Goal: Task Accomplishment & Management: Manage account settings

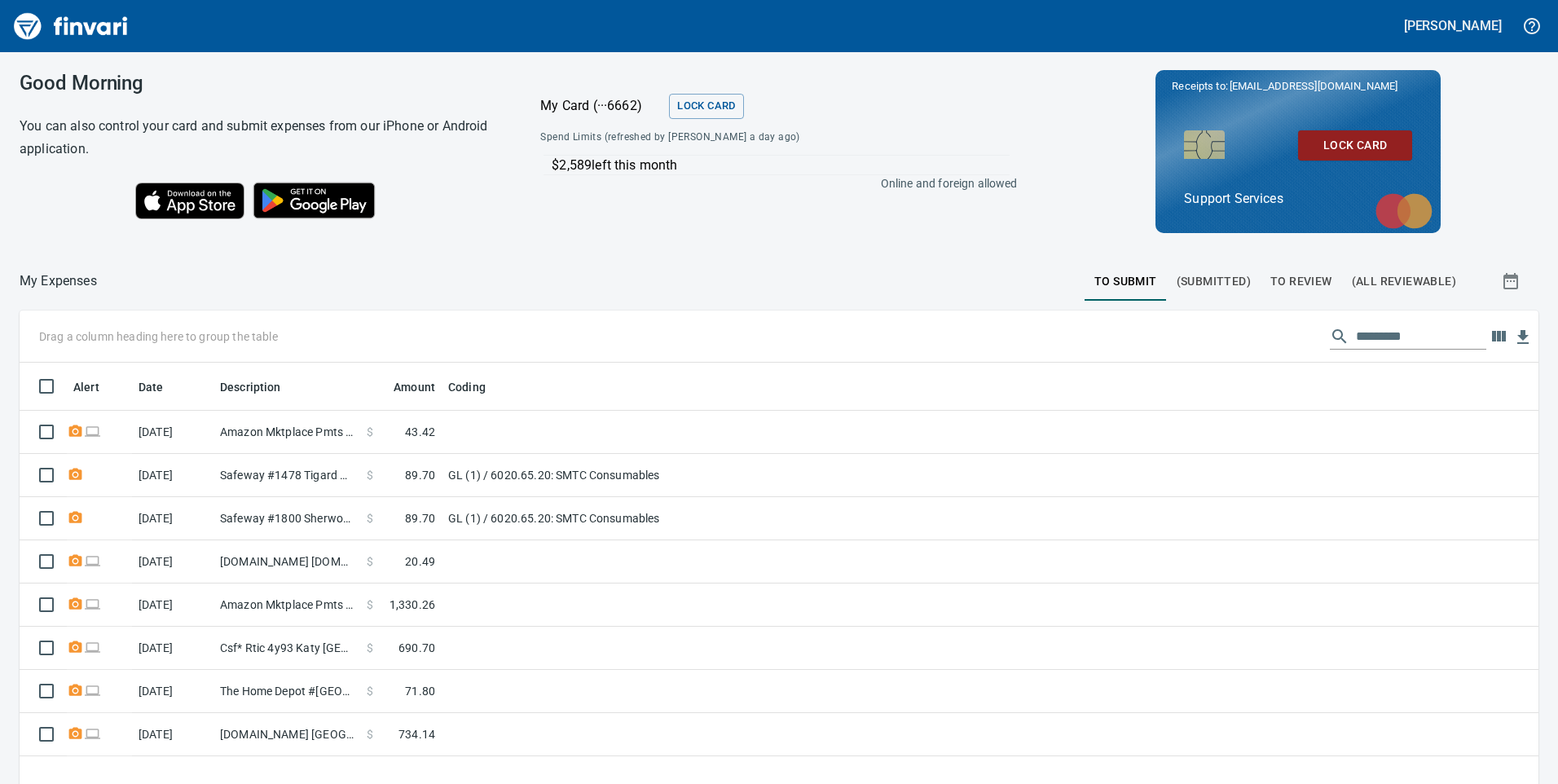
scroll to position [593, 1495]
click at [1287, 282] on span "To Review" at bounding box center [1301, 282] width 62 height 21
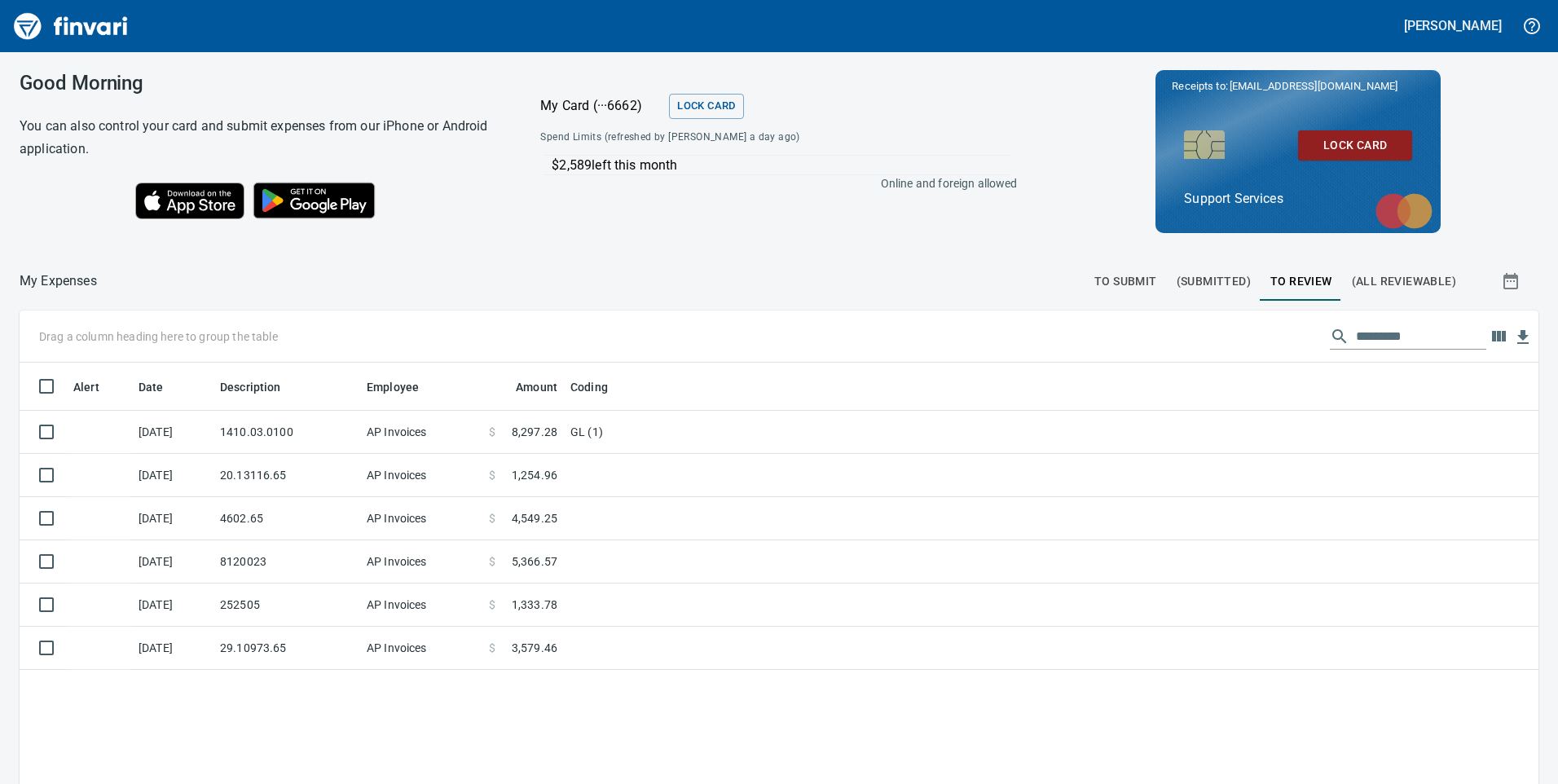
scroll to position [593, 1495]
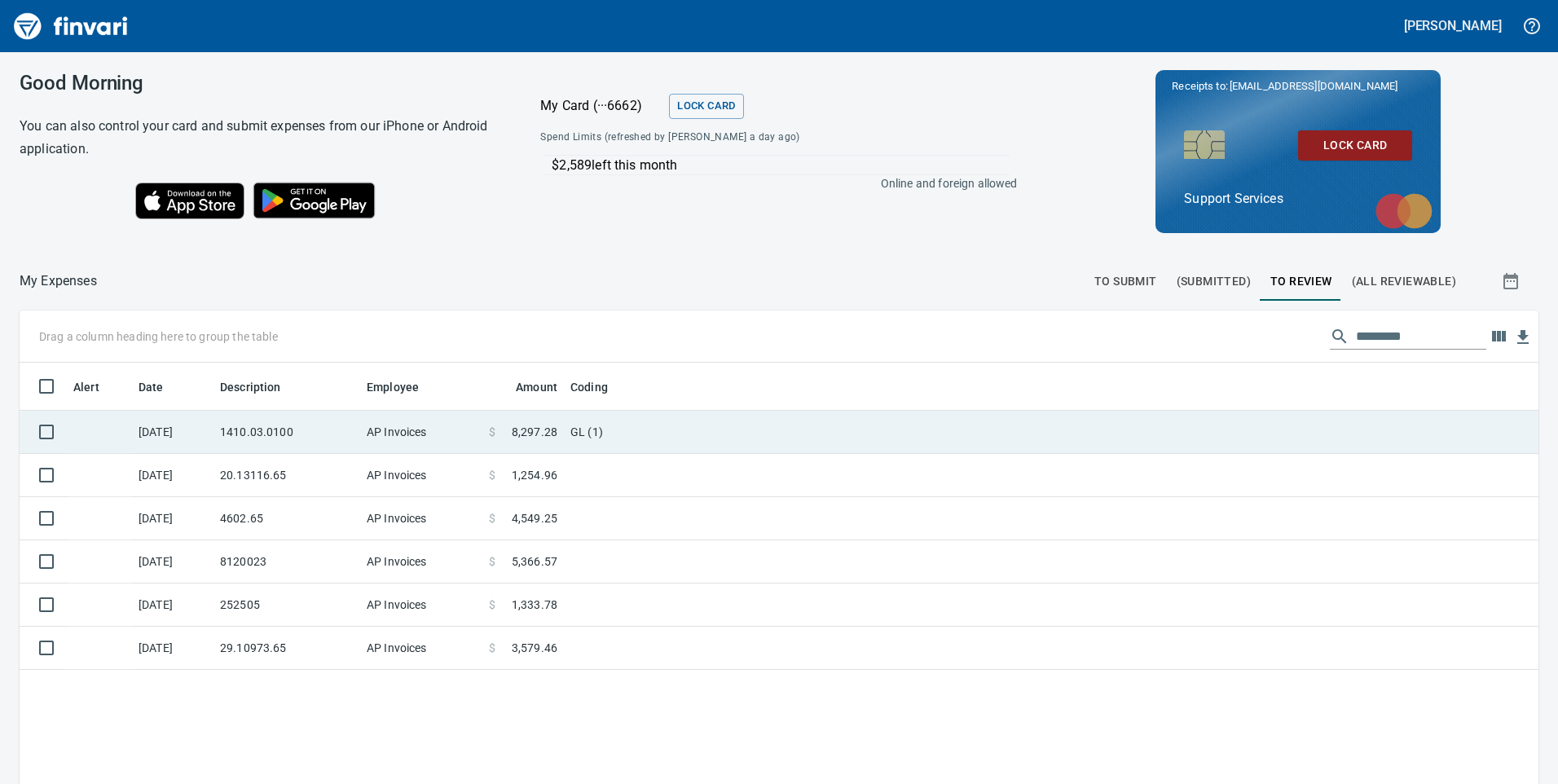
click at [514, 437] on span "8,297.28" at bounding box center [535, 431] width 46 height 16
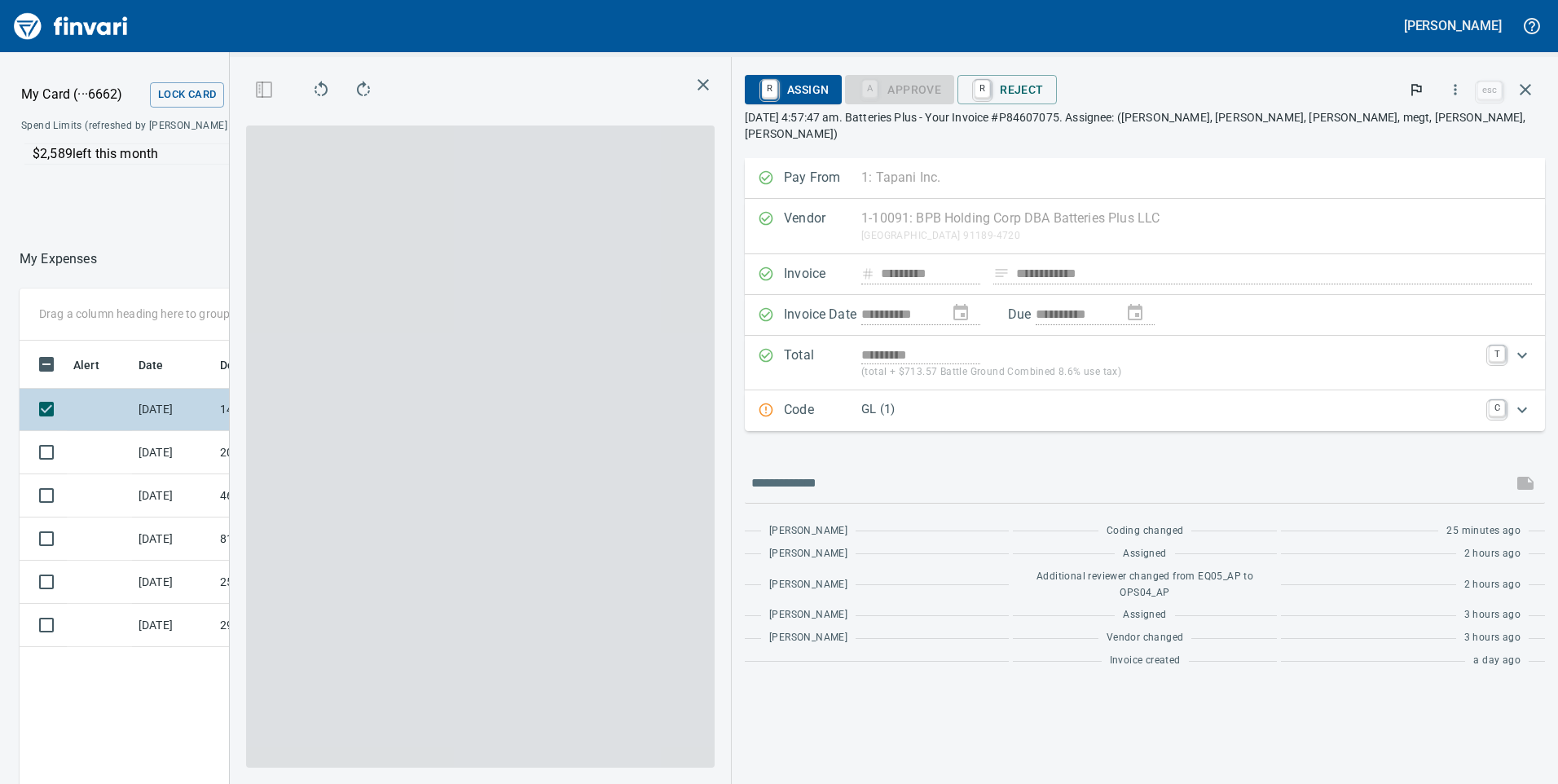
scroll to position [593, 1087]
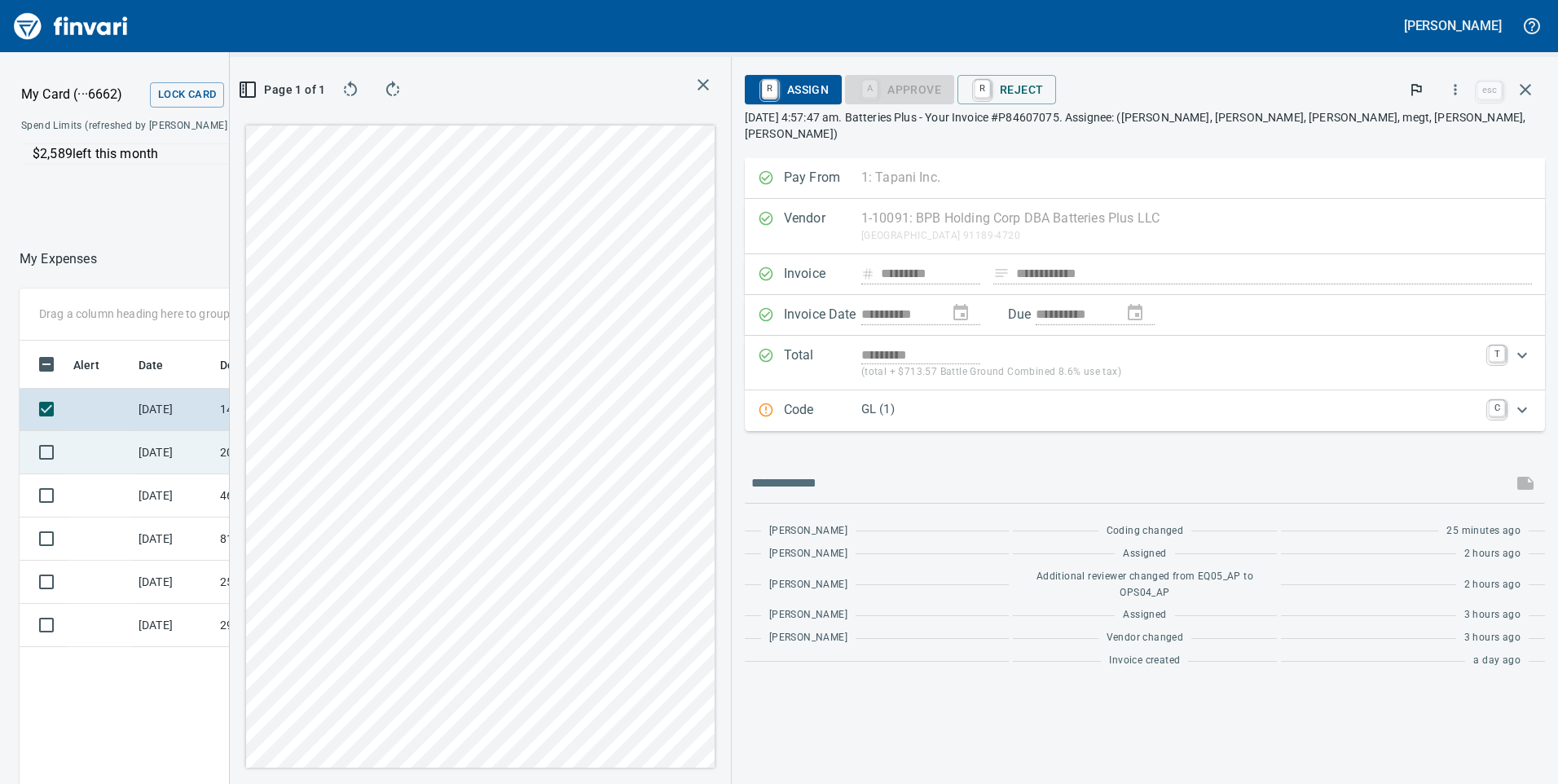
click at [308, 445] on td "20.13116.65" at bounding box center [286, 453] width 146 height 43
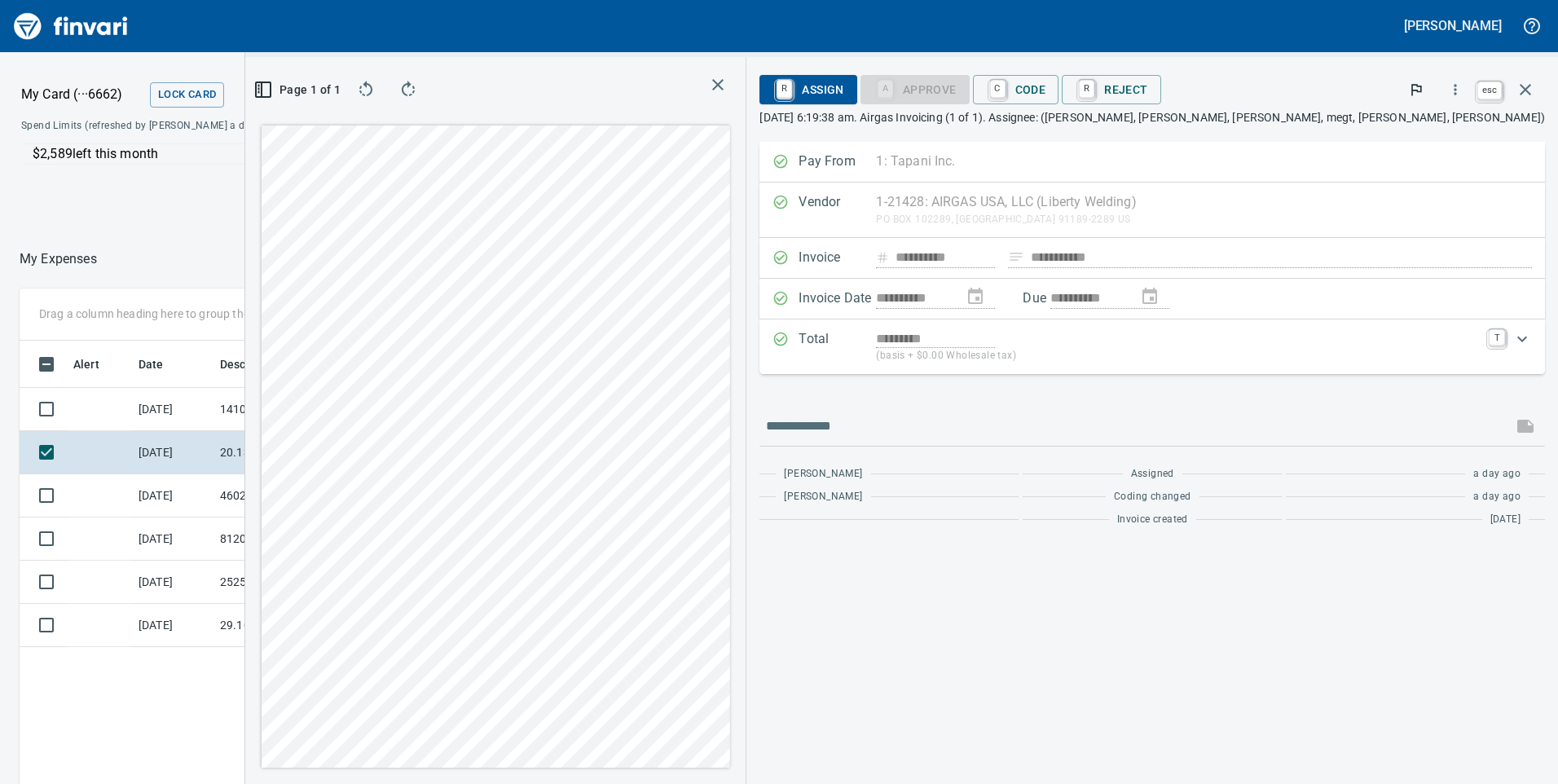
scroll to position [593, 1087]
click at [1527, 83] on icon "button" at bounding box center [1525, 89] width 20 height 20
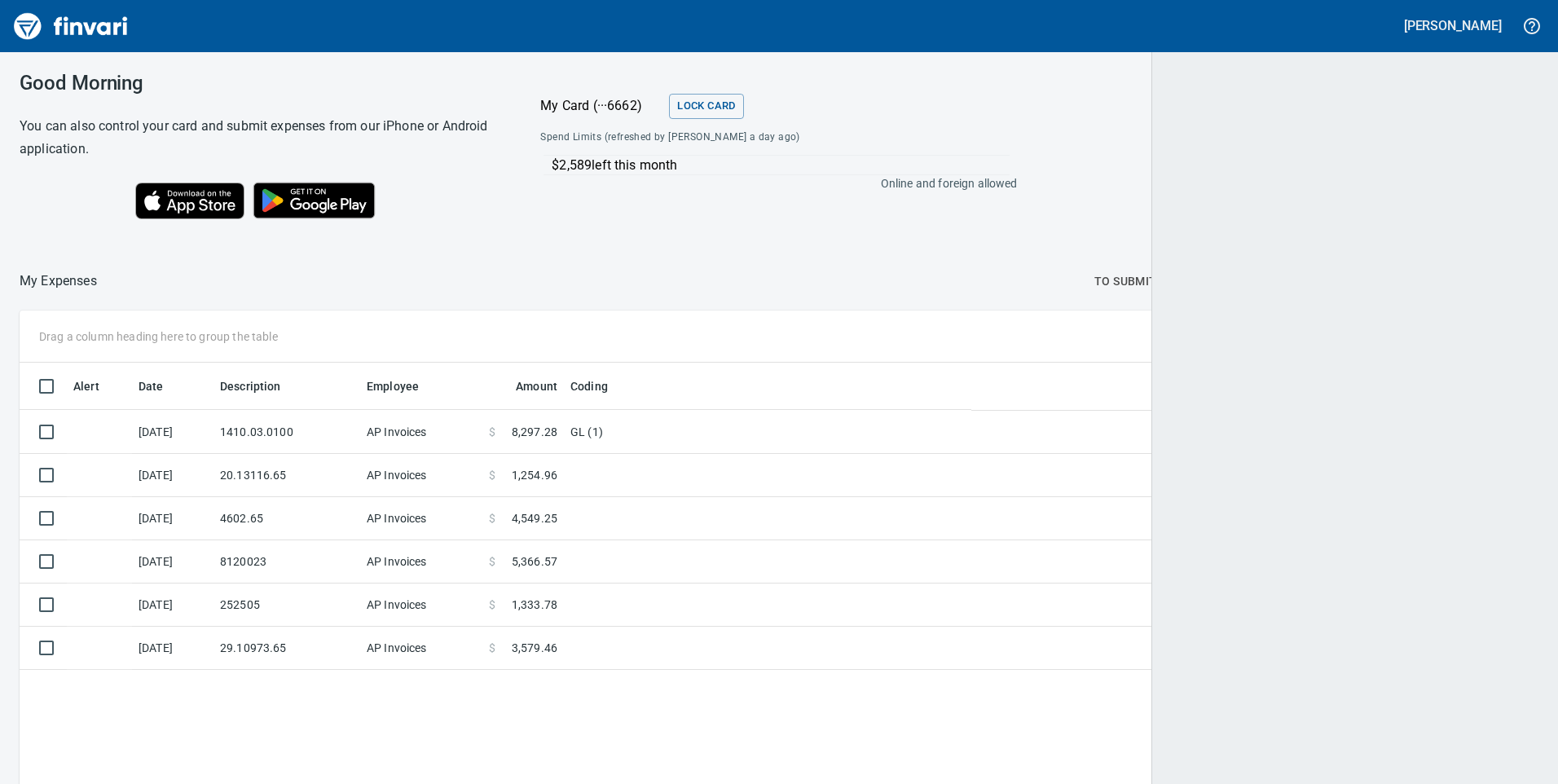
scroll to position [593, 1492]
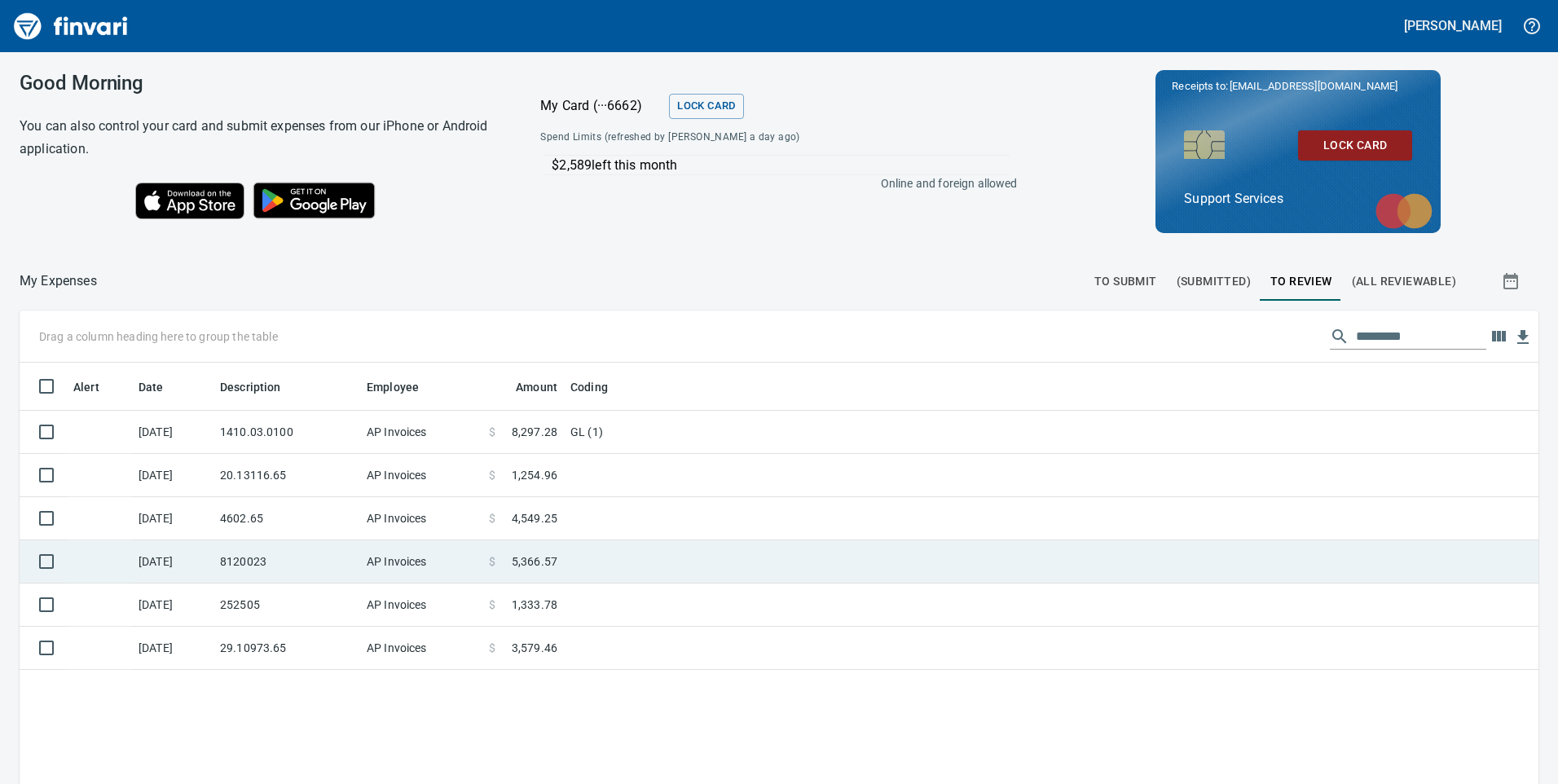
click at [711, 562] on td at bounding box center [768, 562] width 407 height 43
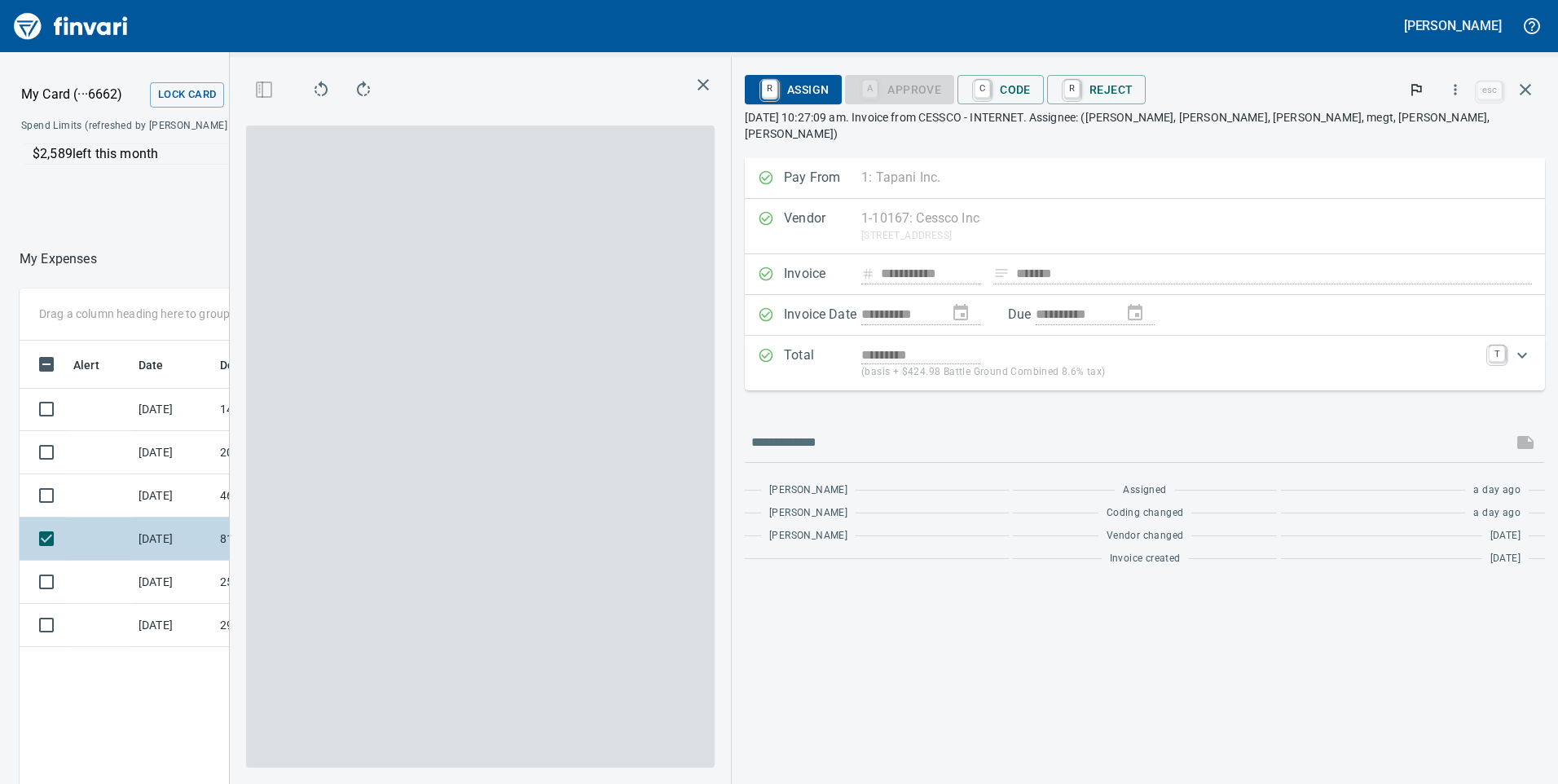
scroll to position [593, 1087]
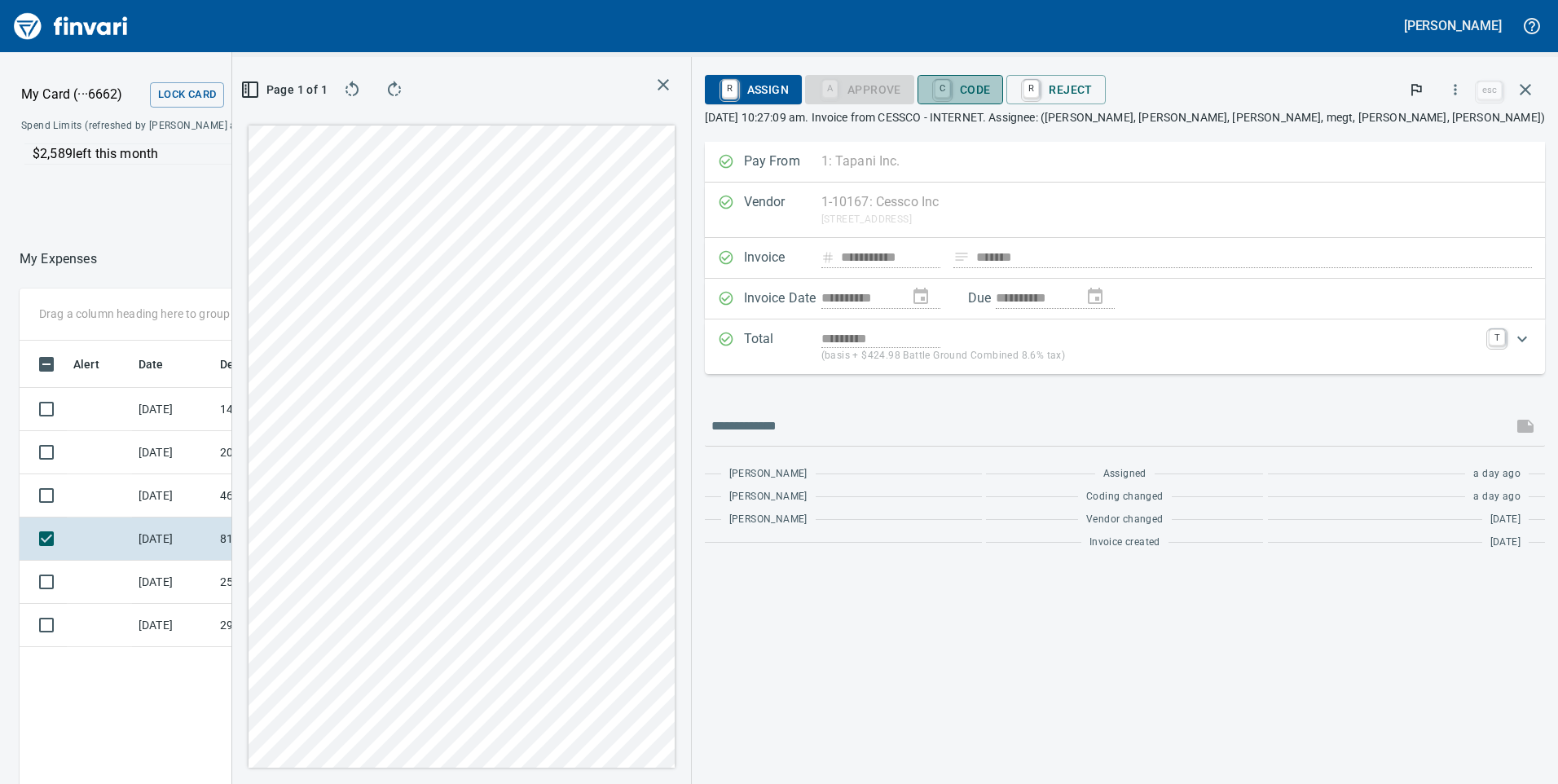
click at [991, 90] on span "C Code" at bounding box center [961, 89] width 61 height 28
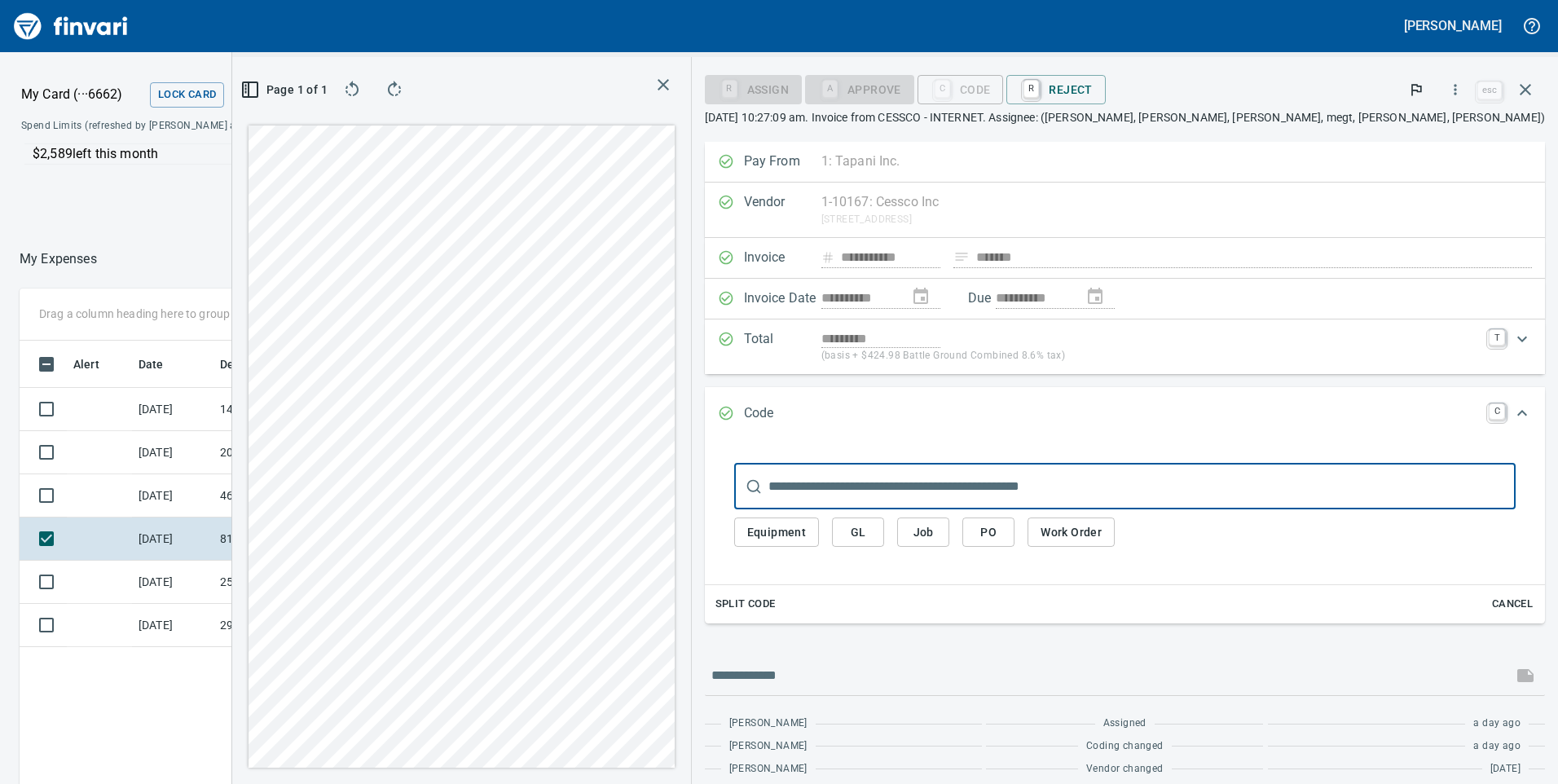
click at [807, 531] on span "Equipment" at bounding box center [776, 533] width 60 height 21
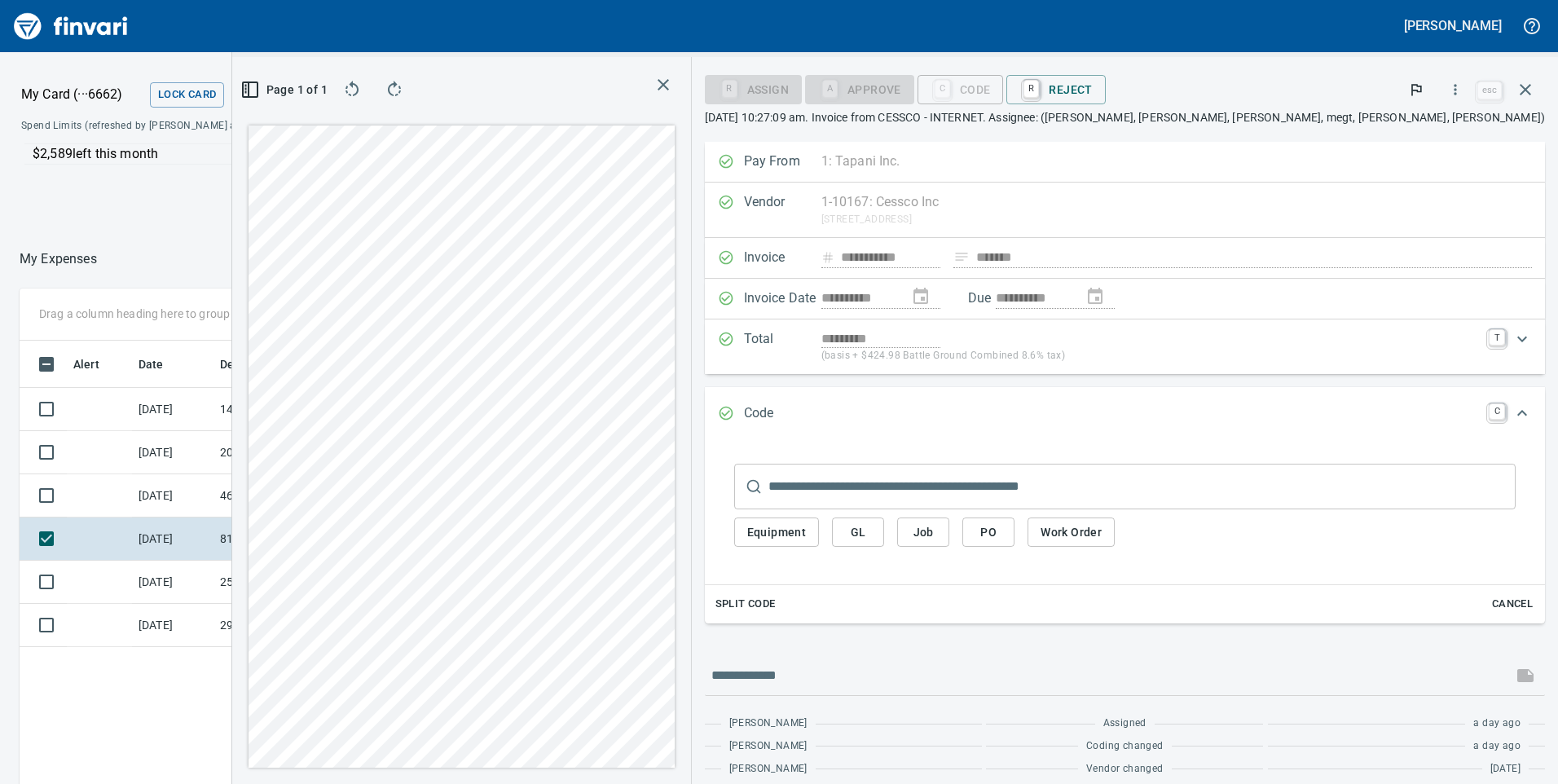
click at [807, 535] on span "Equipment" at bounding box center [776, 533] width 60 height 21
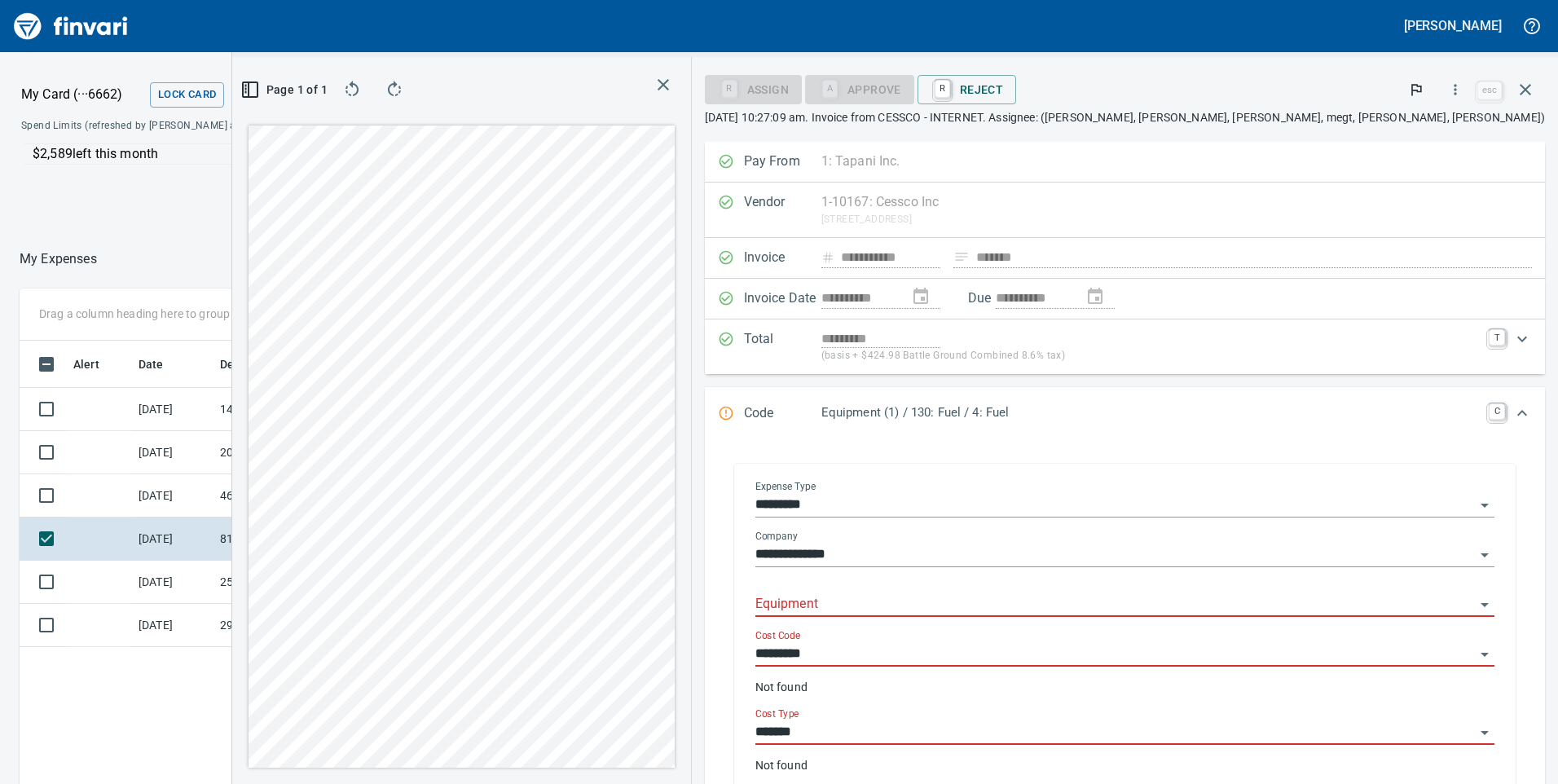
click at [1044, 599] on input "Equipment" at bounding box center [1115, 605] width 719 height 23
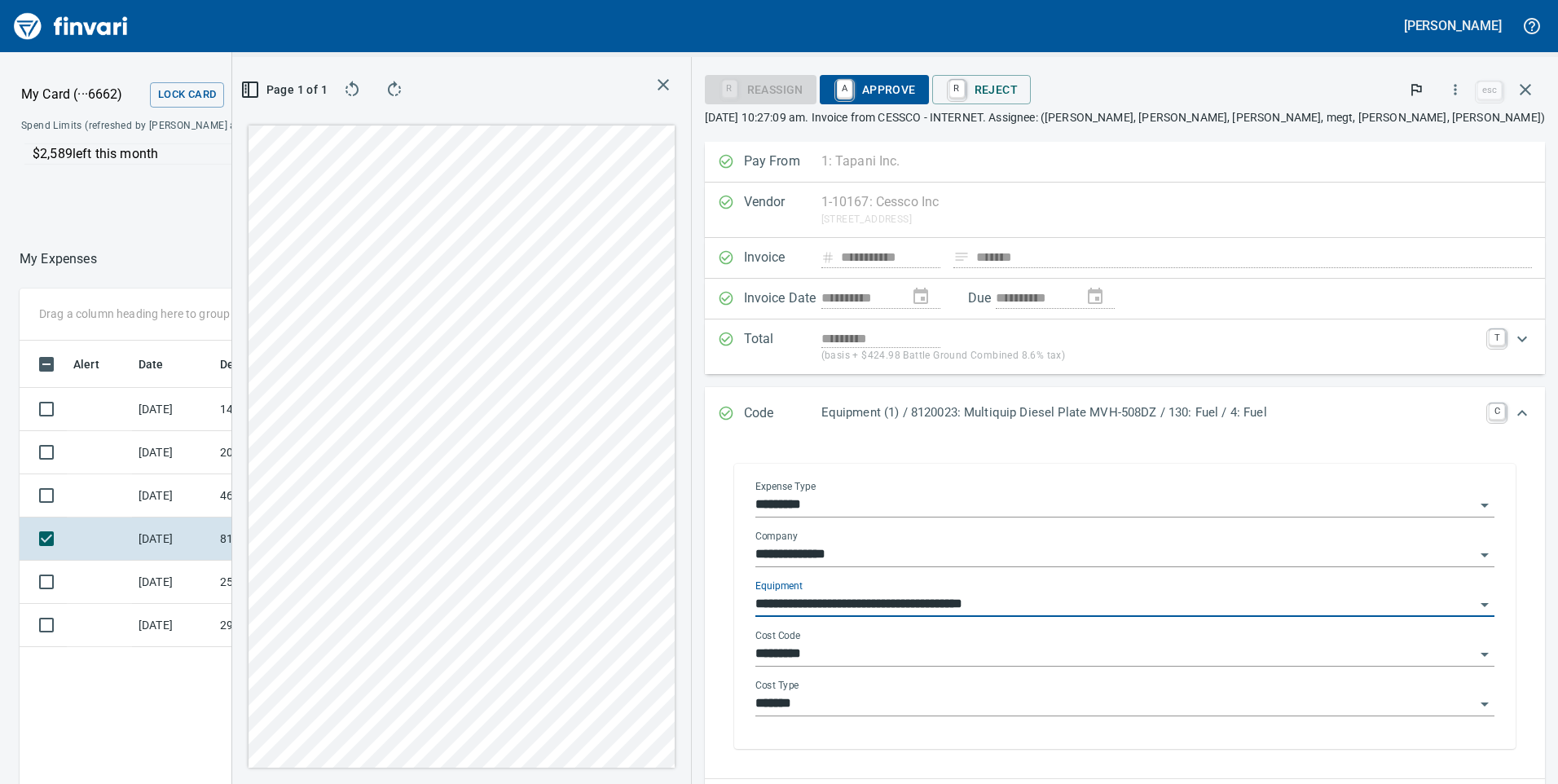
type input "**********"
click at [1036, 660] on input "*********" at bounding box center [1115, 654] width 719 height 23
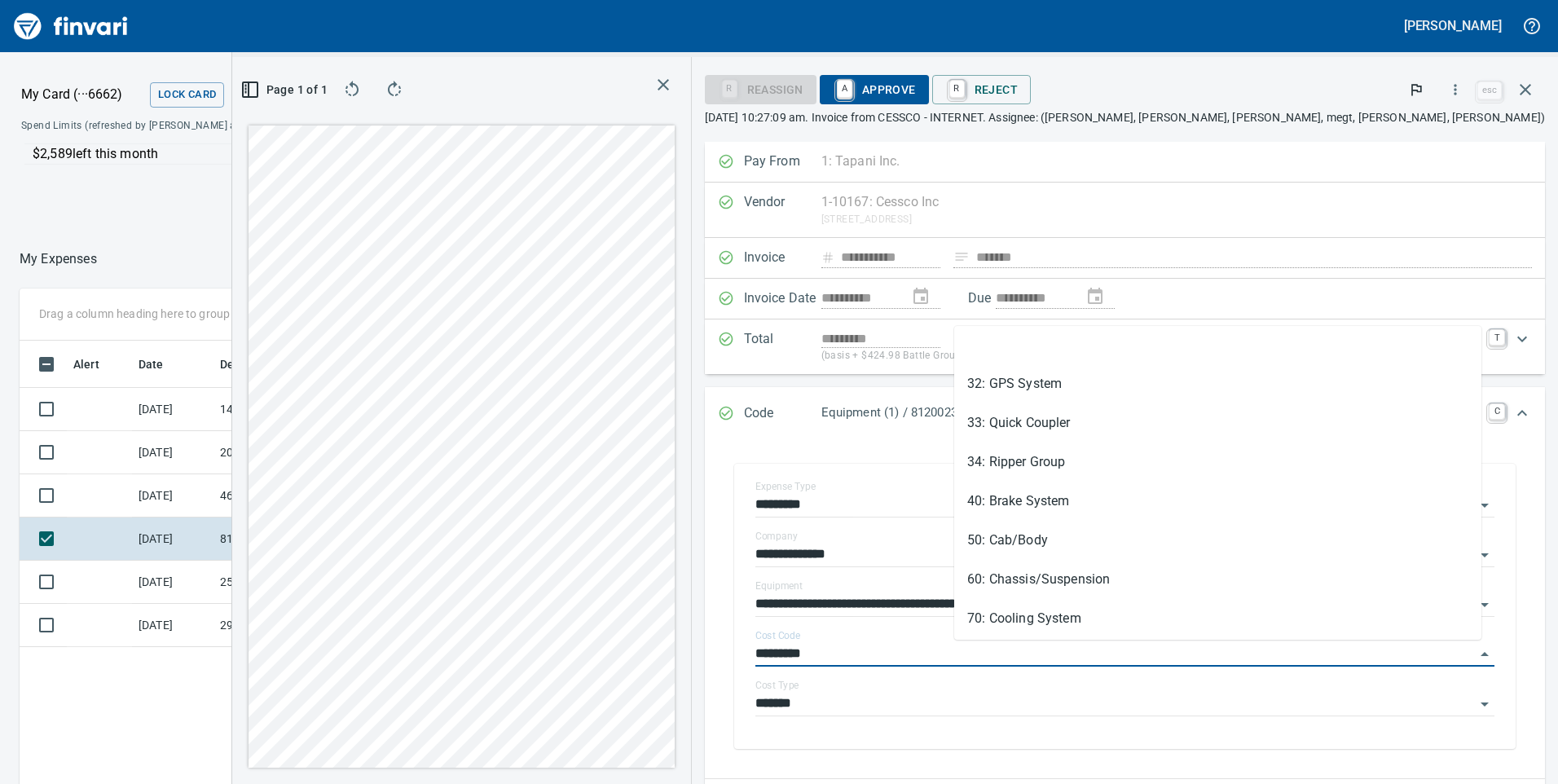
scroll to position [244, 0]
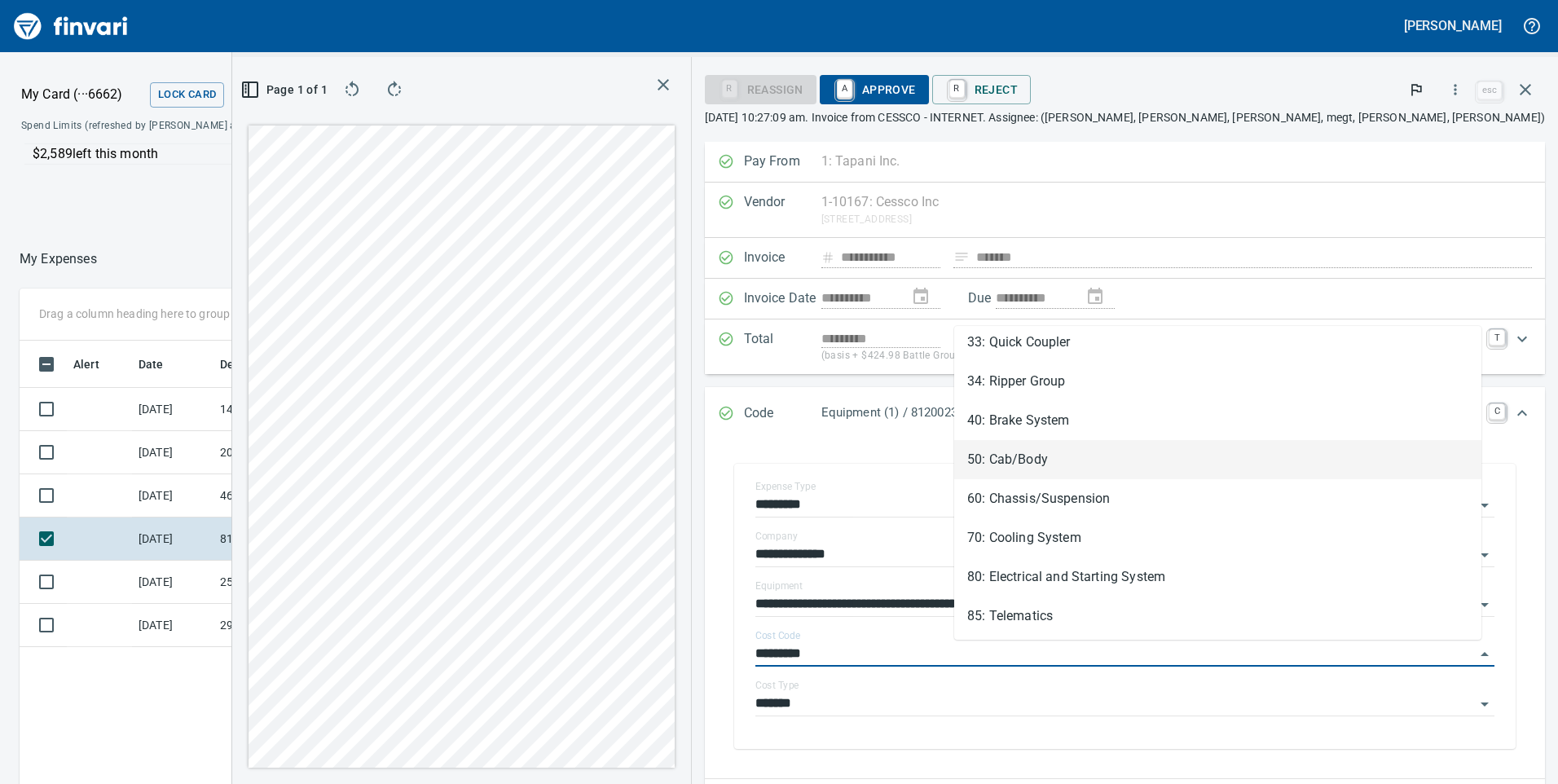
click at [1046, 460] on li "50: Cab/Body" at bounding box center [1217, 459] width 527 height 39
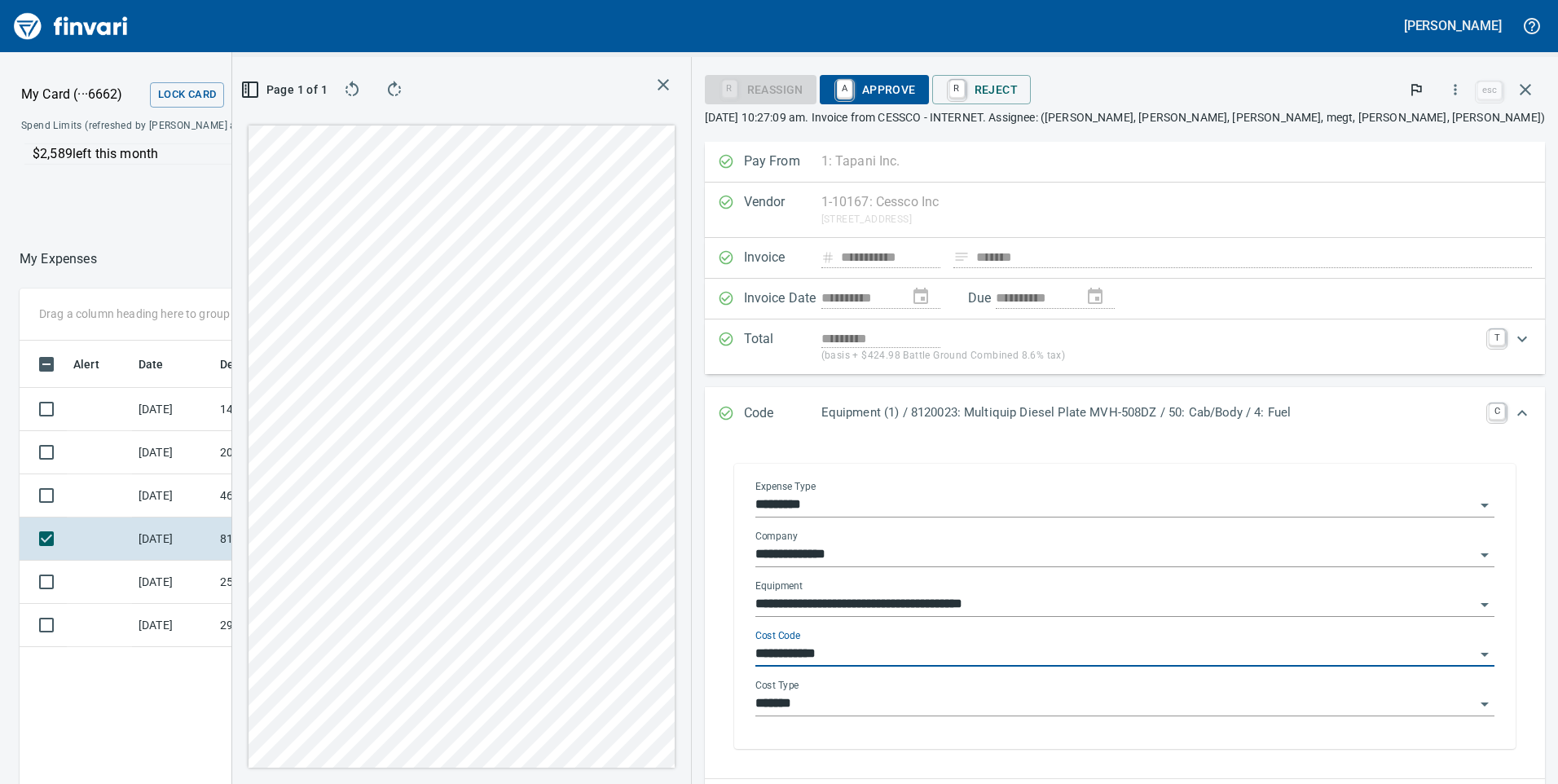
type input "**********"
click at [999, 696] on input "*******" at bounding box center [1115, 703] width 719 height 23
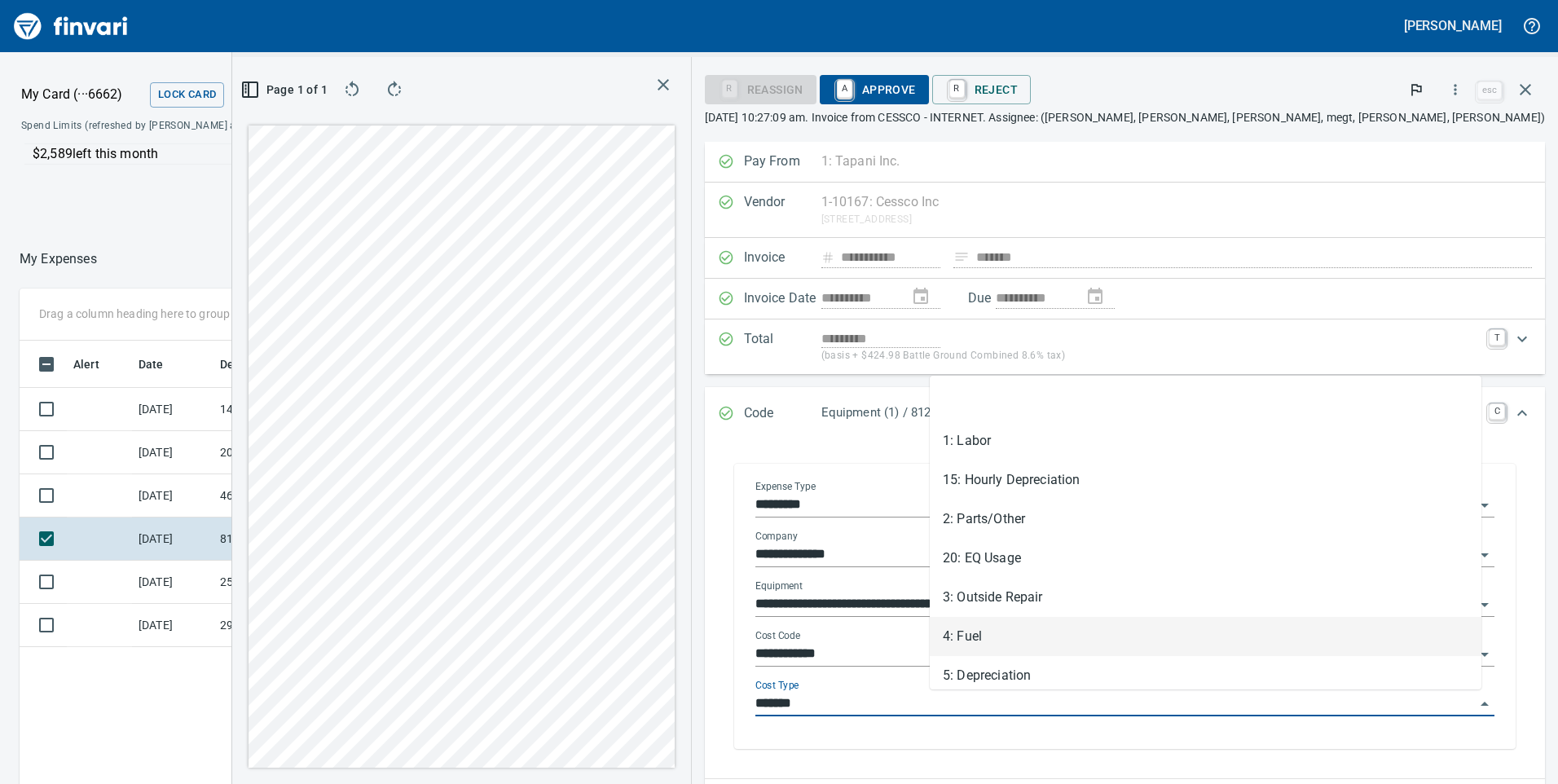
scroll to position [593, 1087]
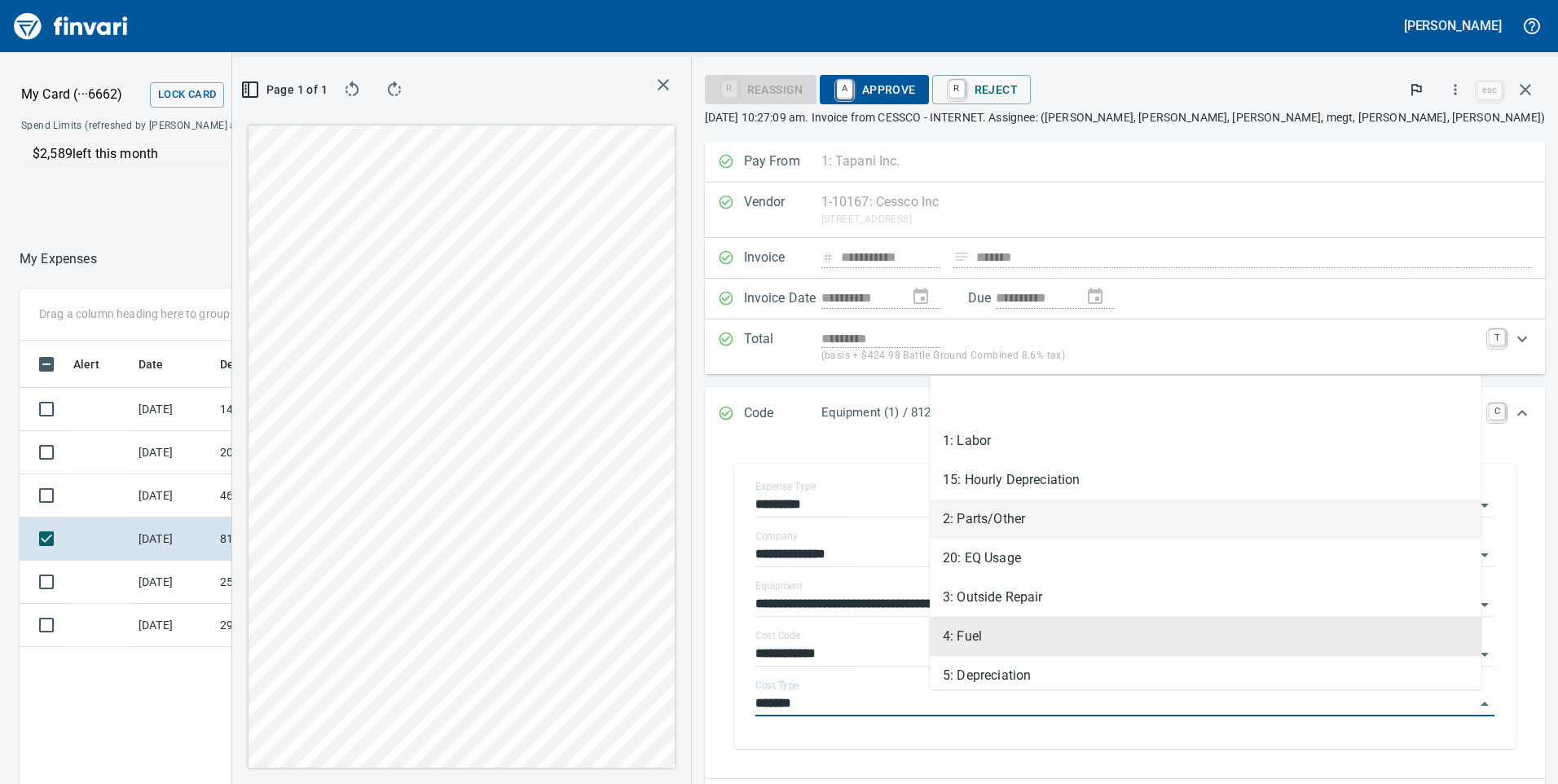
click at [1022, 513] on li "2: Parts/Other" at bounding box center [1205, 519] width 552 height 39
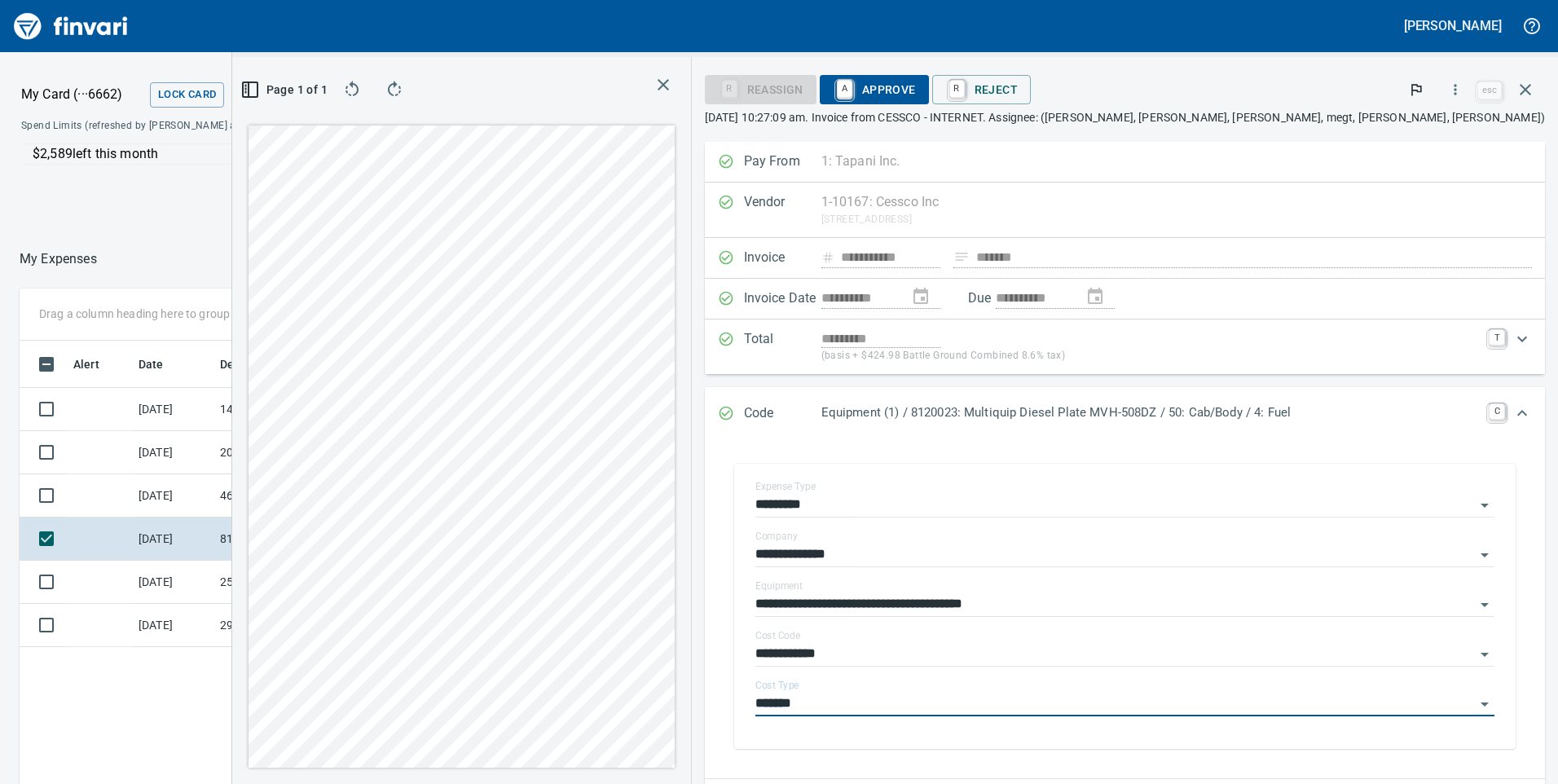
type input "**********"
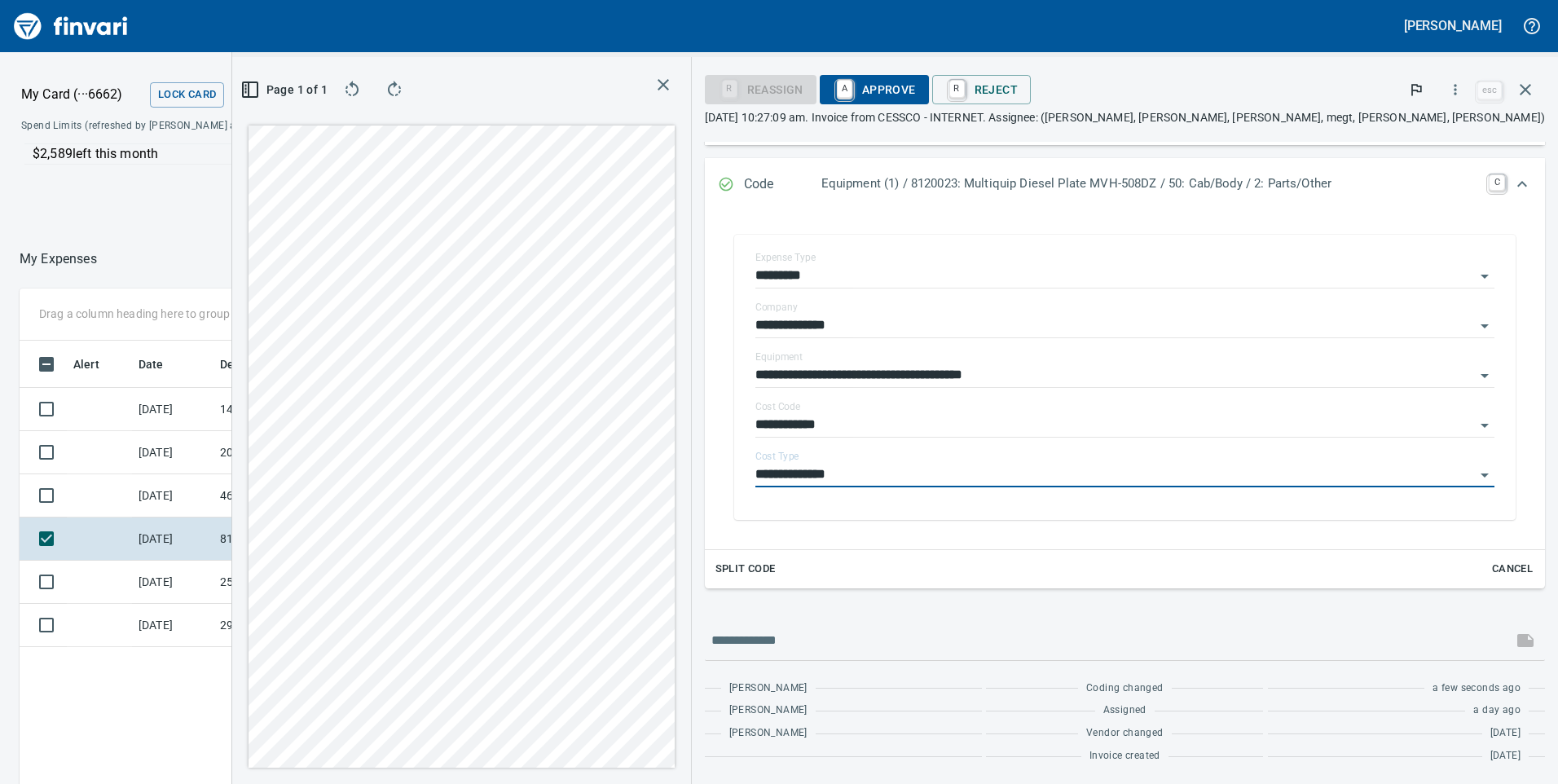
click at [916, 96] on span "A Approve" at bounding box center [874, 89] width 83 height 28
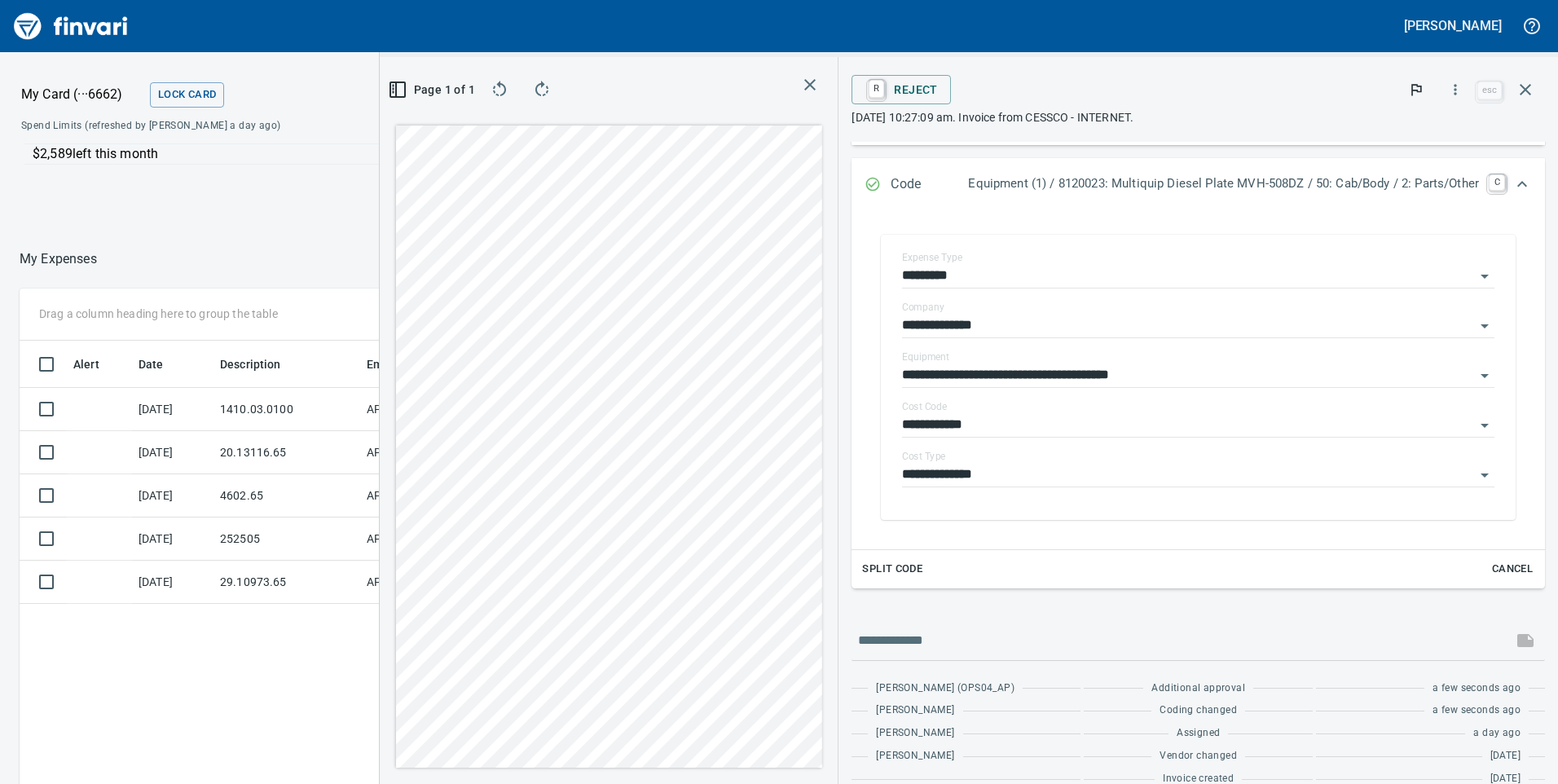
click at [1523, 92] on icon "button" at bounding box center [1525, 89] width 11 height 11
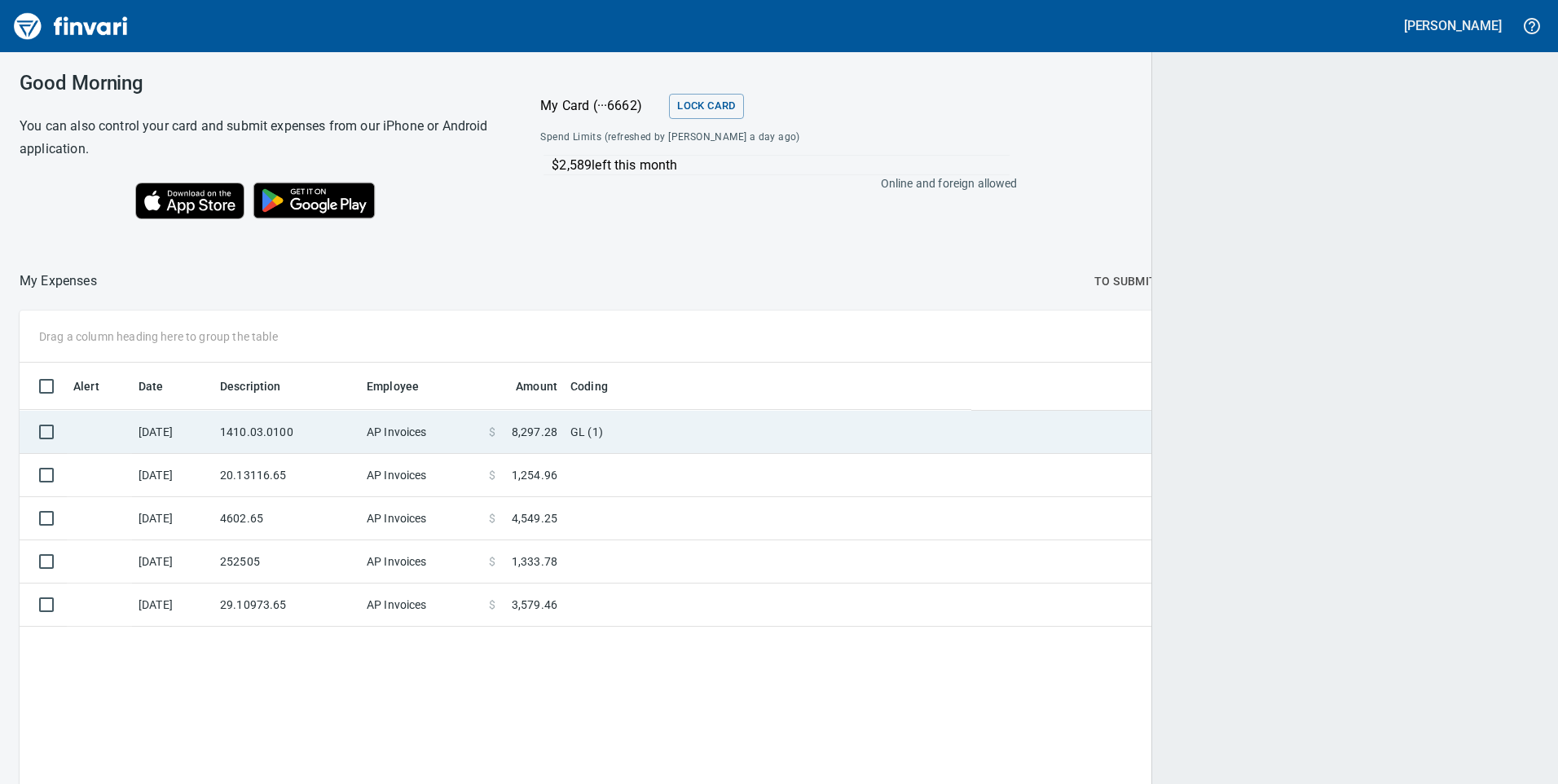
scroll to position [593, 1492]
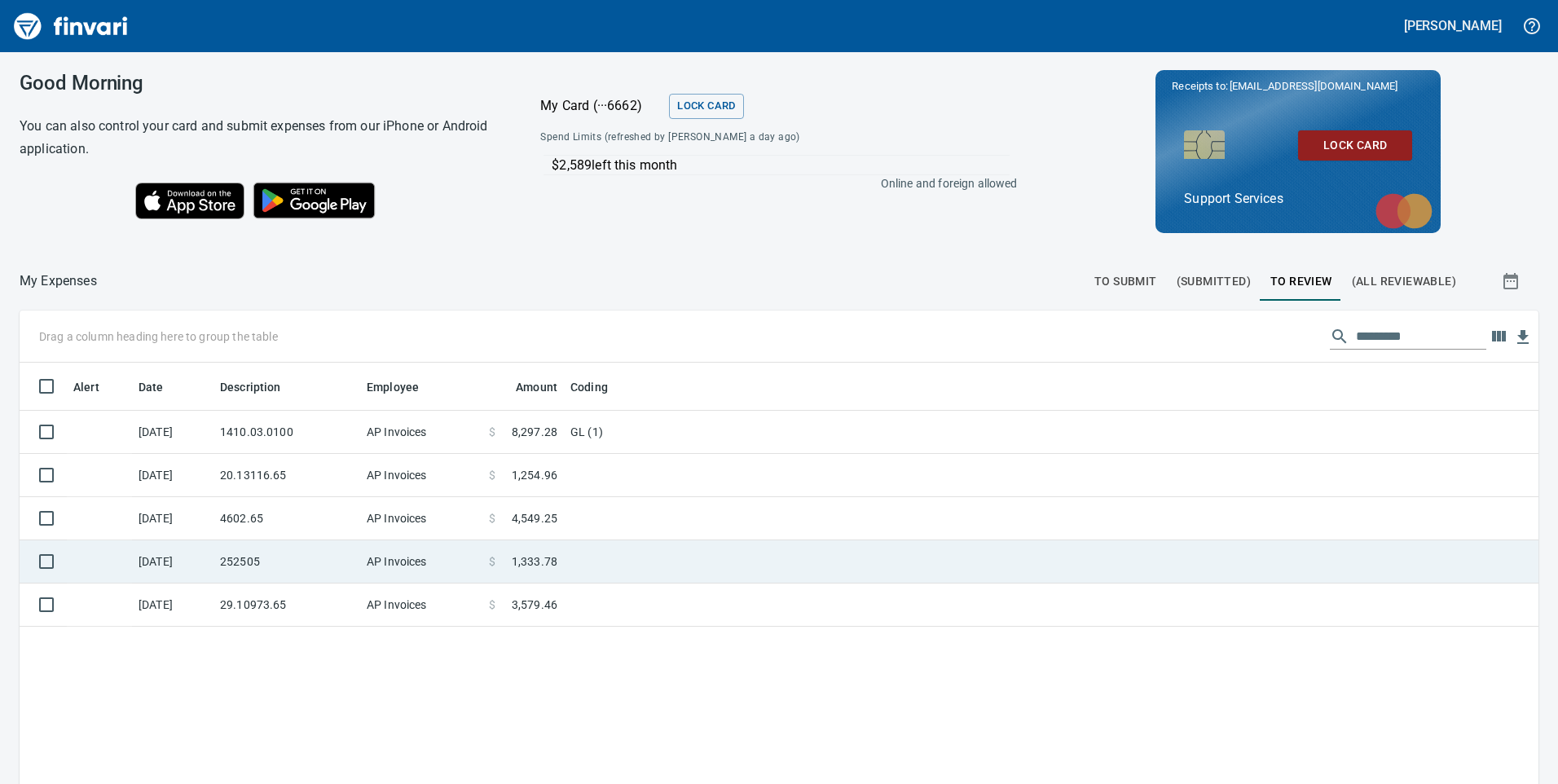
click at [472, 574] on td "AP Invoices" at bounding box center [421, 562] width 122 height 43
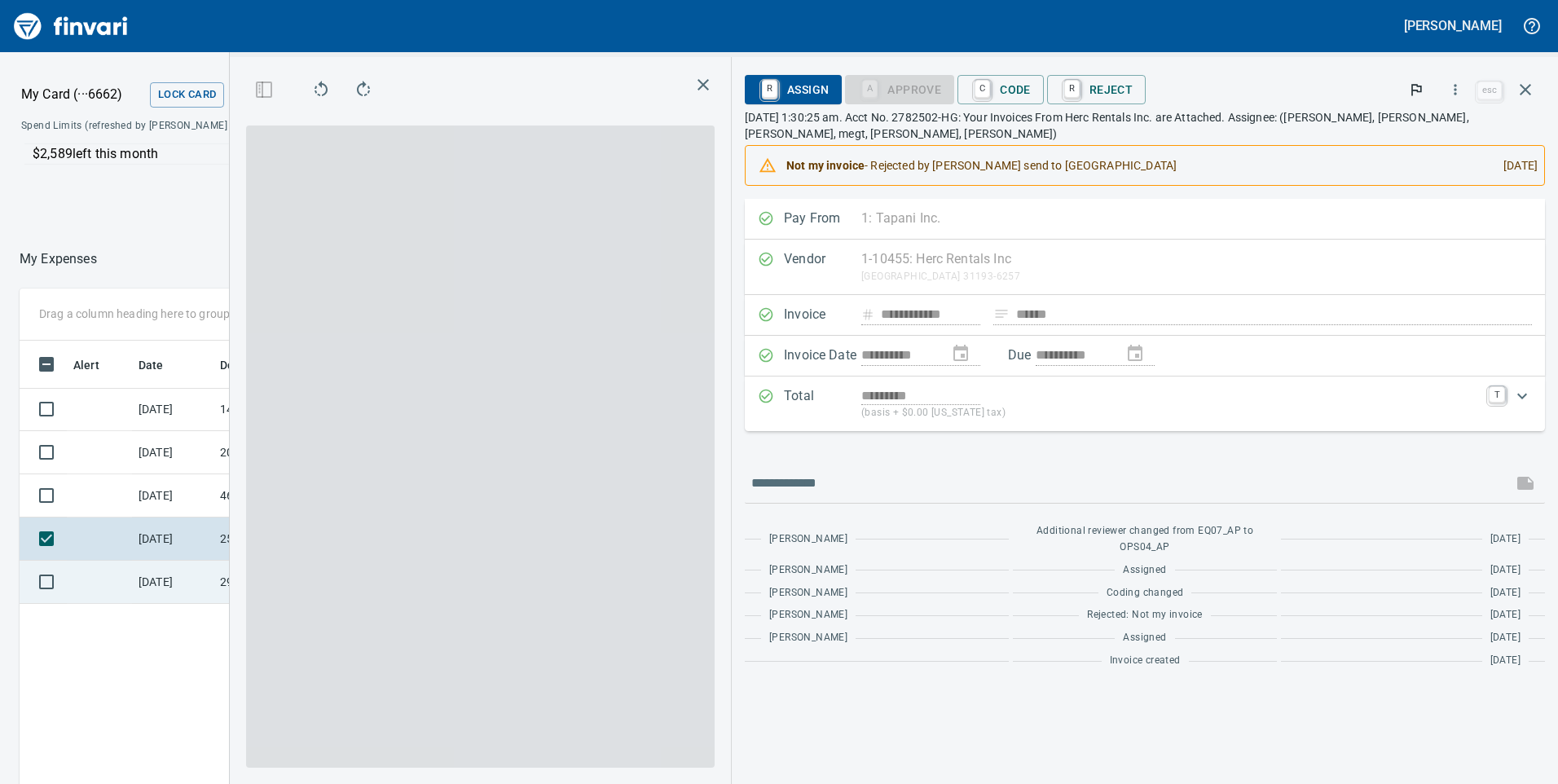
scroll to position [593, 1087]
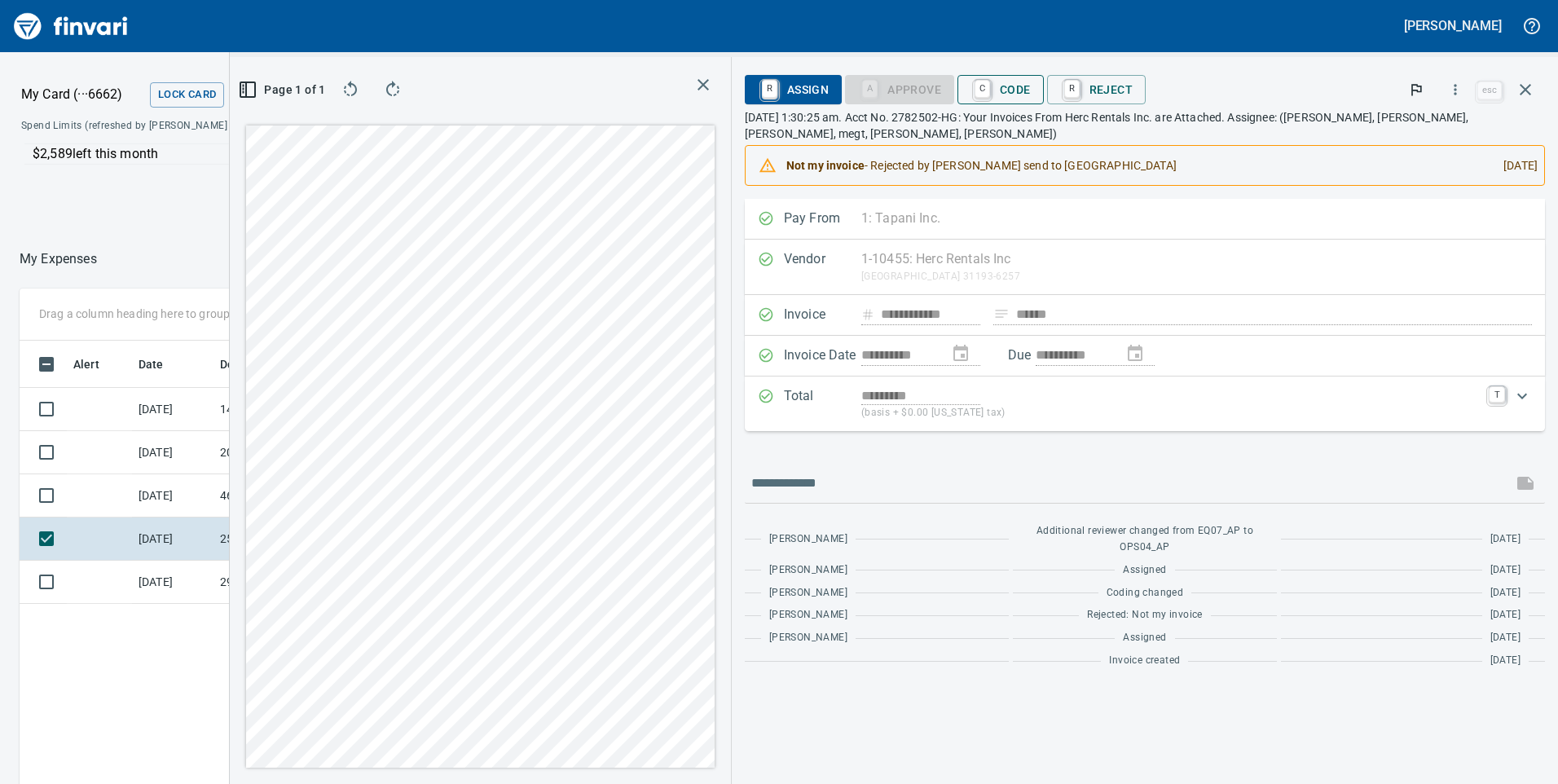
click at [1005, 84] on span "C Code" at bounding box center [1001, 89] width 61 height 28
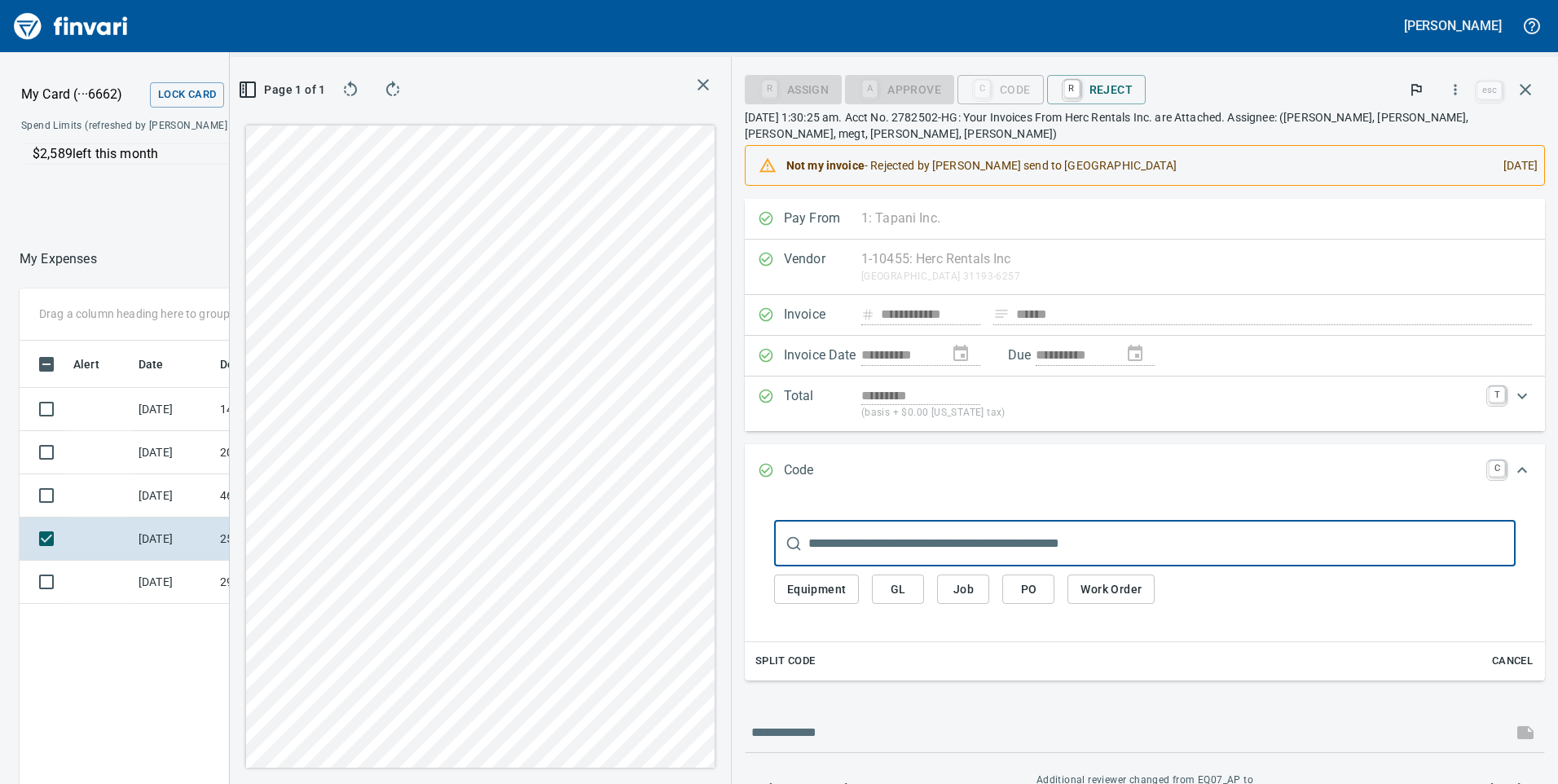
click at [969, 587] on span "Job" at bounding box center [964, 590] width 26 height 21
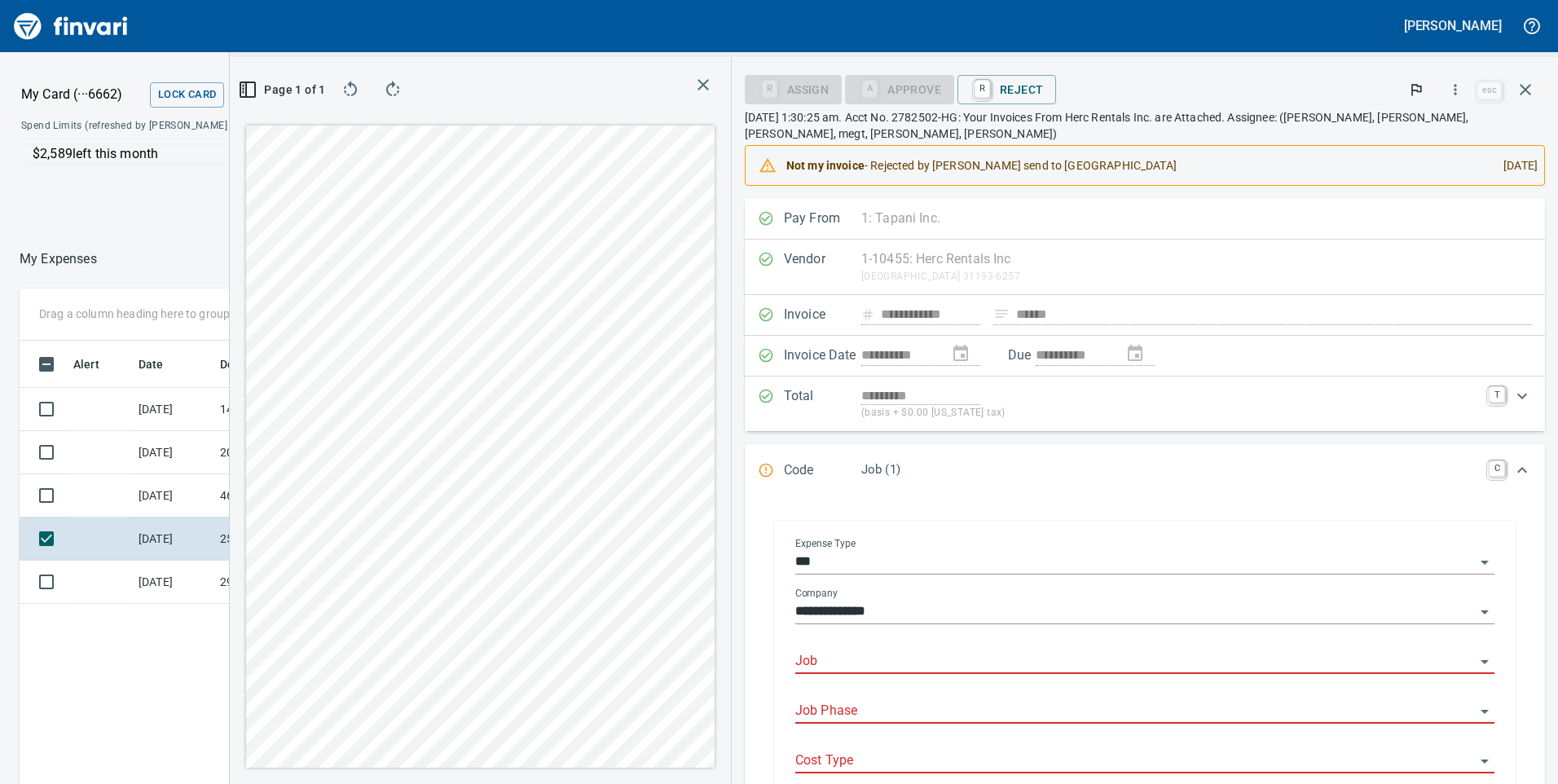
click at [850, 653] on input "Job" at bounding box center [1135, 662] width 679 height 23
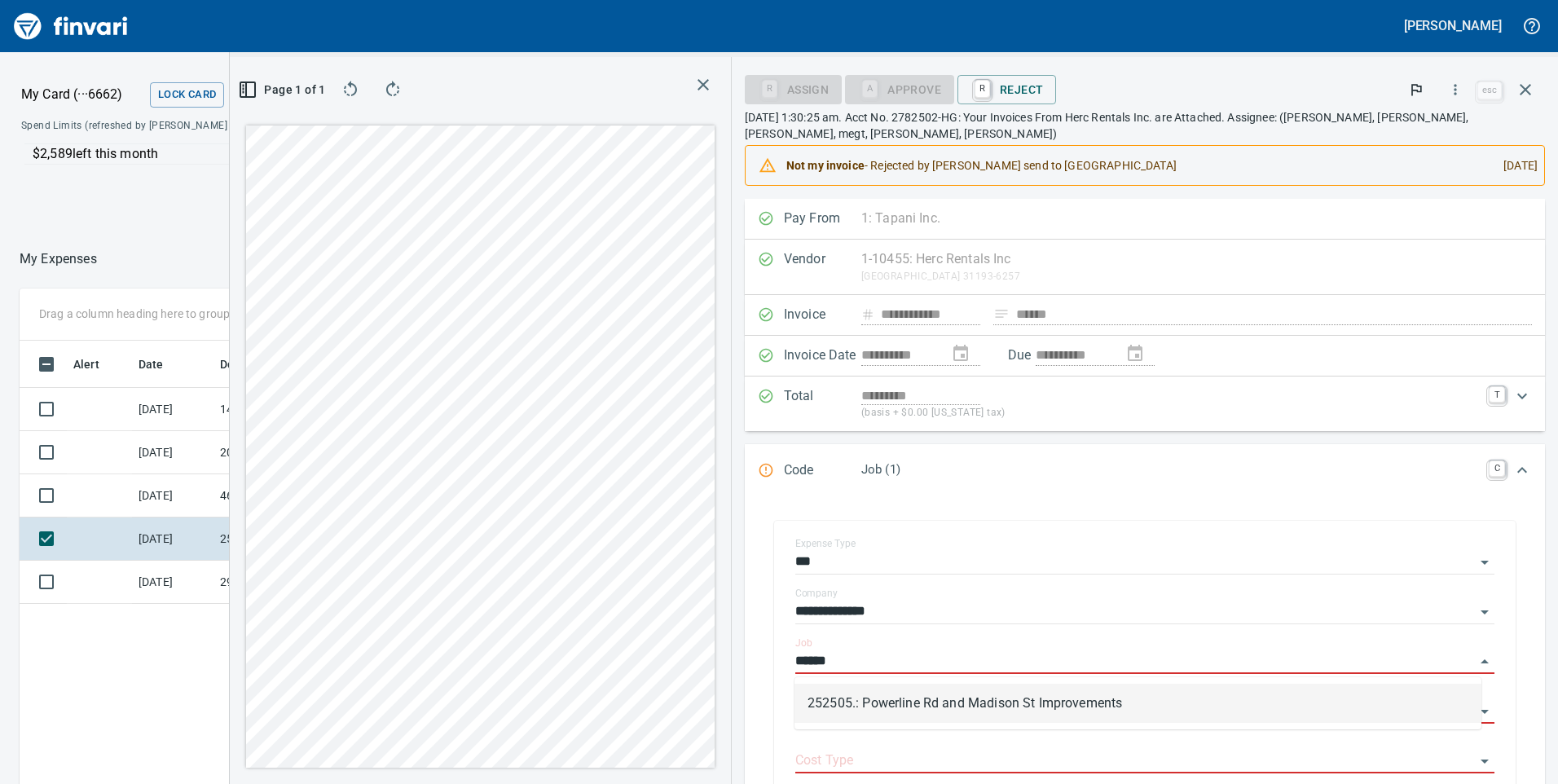
drag, startPoint x: 912, startPoint y: 709, endPoint x: 906, endPoint y: 696, distance: 14.3
click at [912, 707] on li "252505.: Powerline Rd and Madison St Improvements" at bounding box center [1138, 703] width 687 height 39
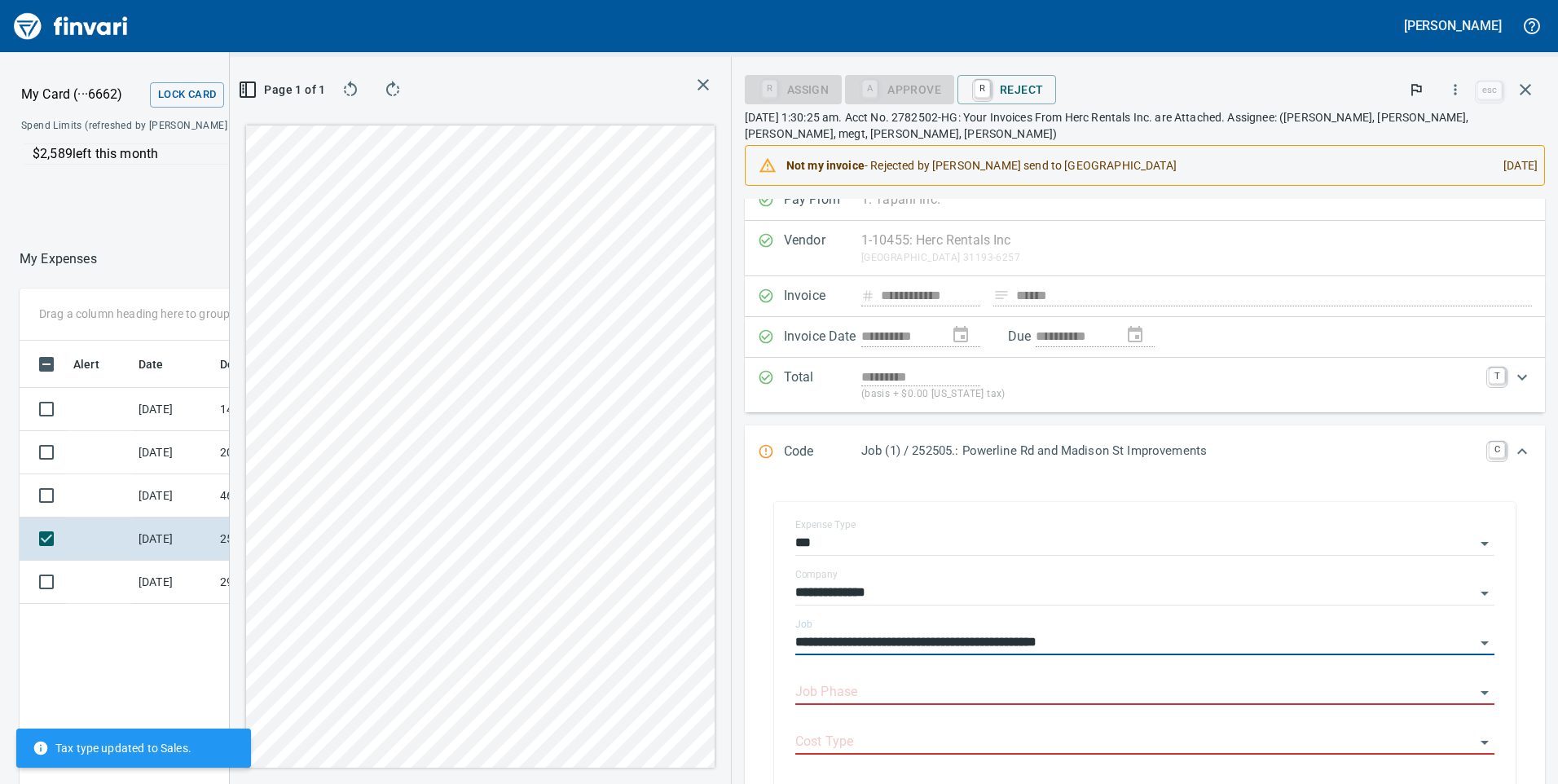
scroll to position [244, 0]
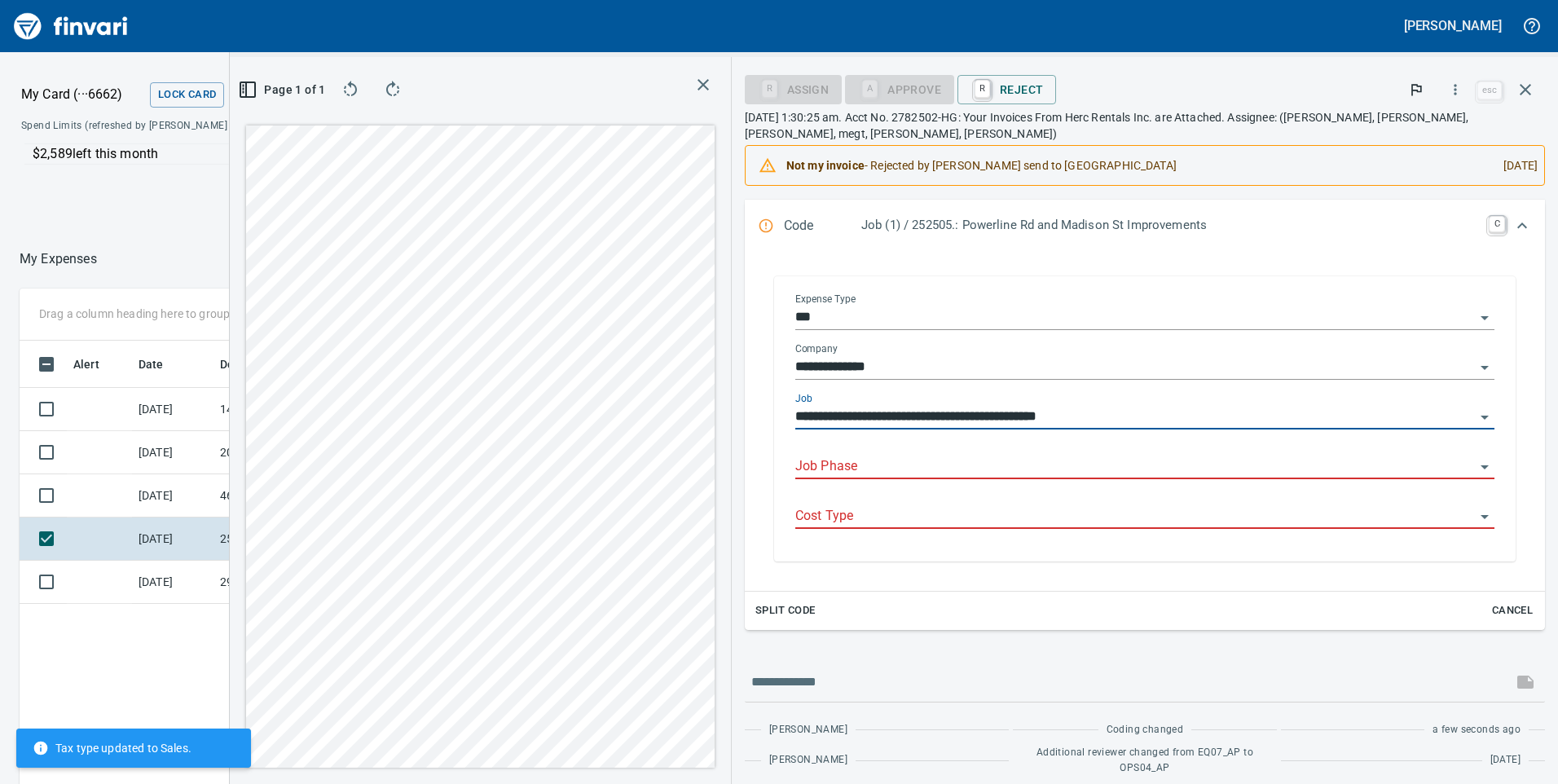
type input "**********"
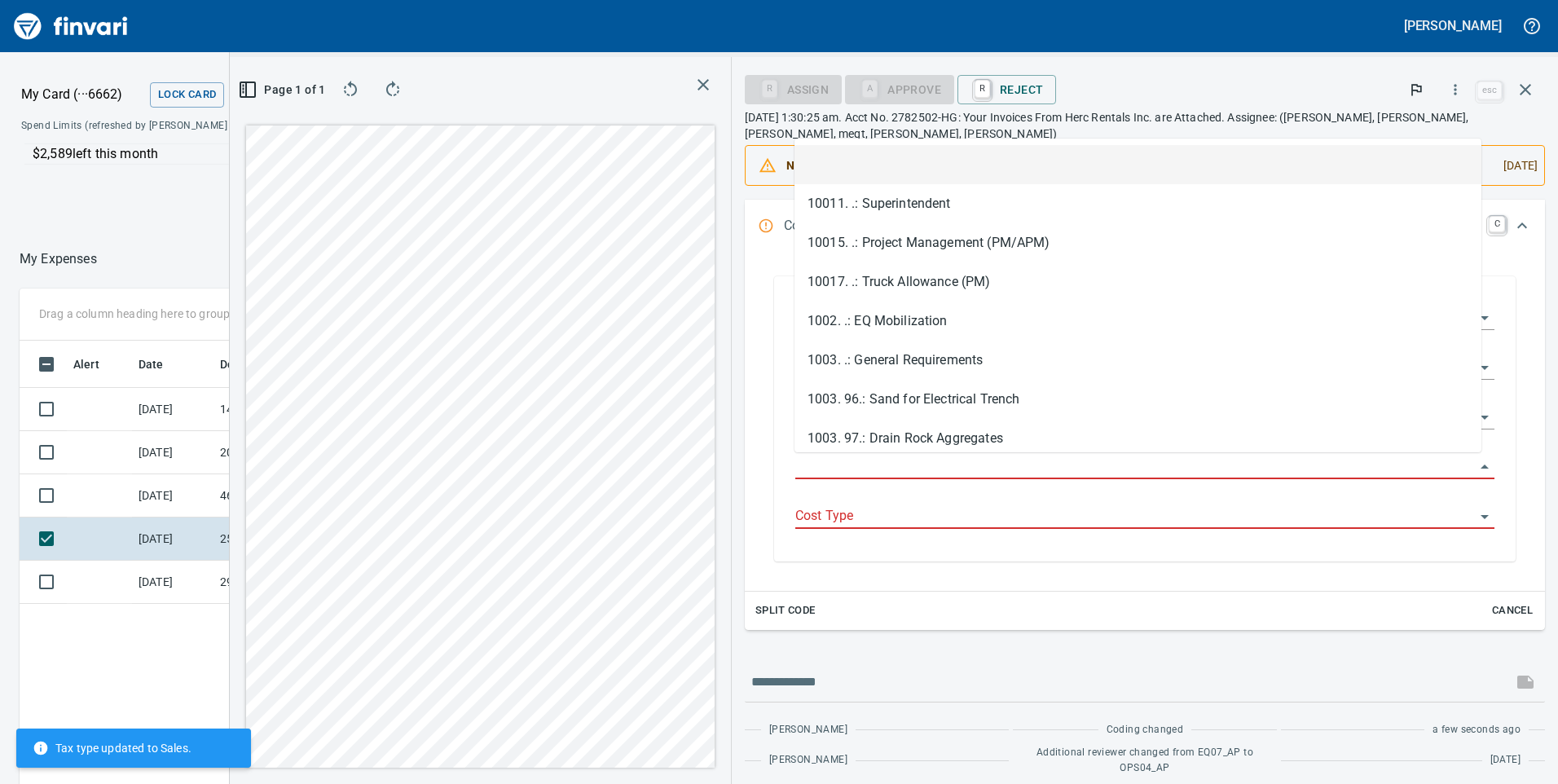
click at [872, 462] on input "Job Phase" at bounding box center [1135, 467] width 679 height 23
type input "*"
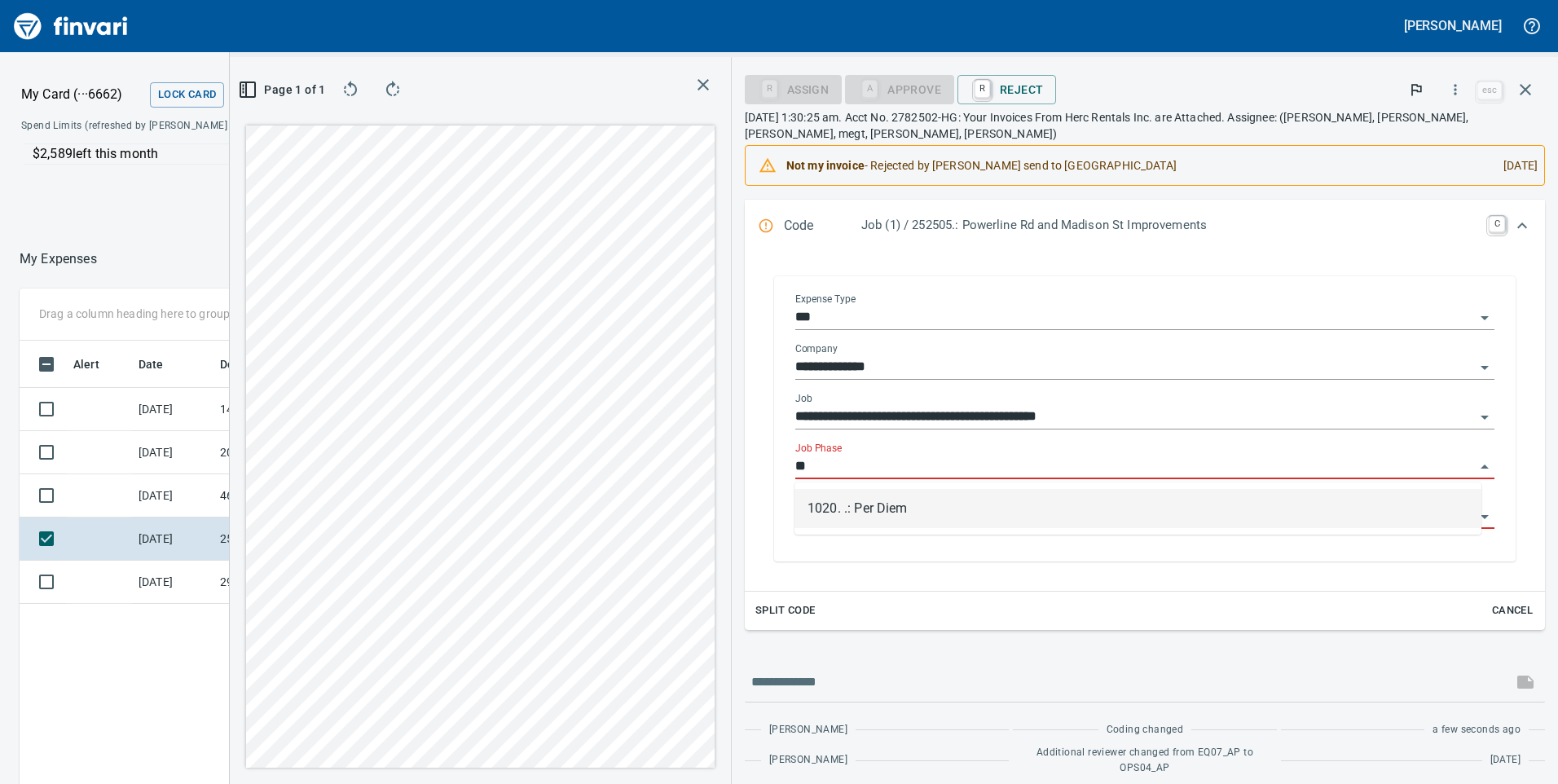
type input "*"
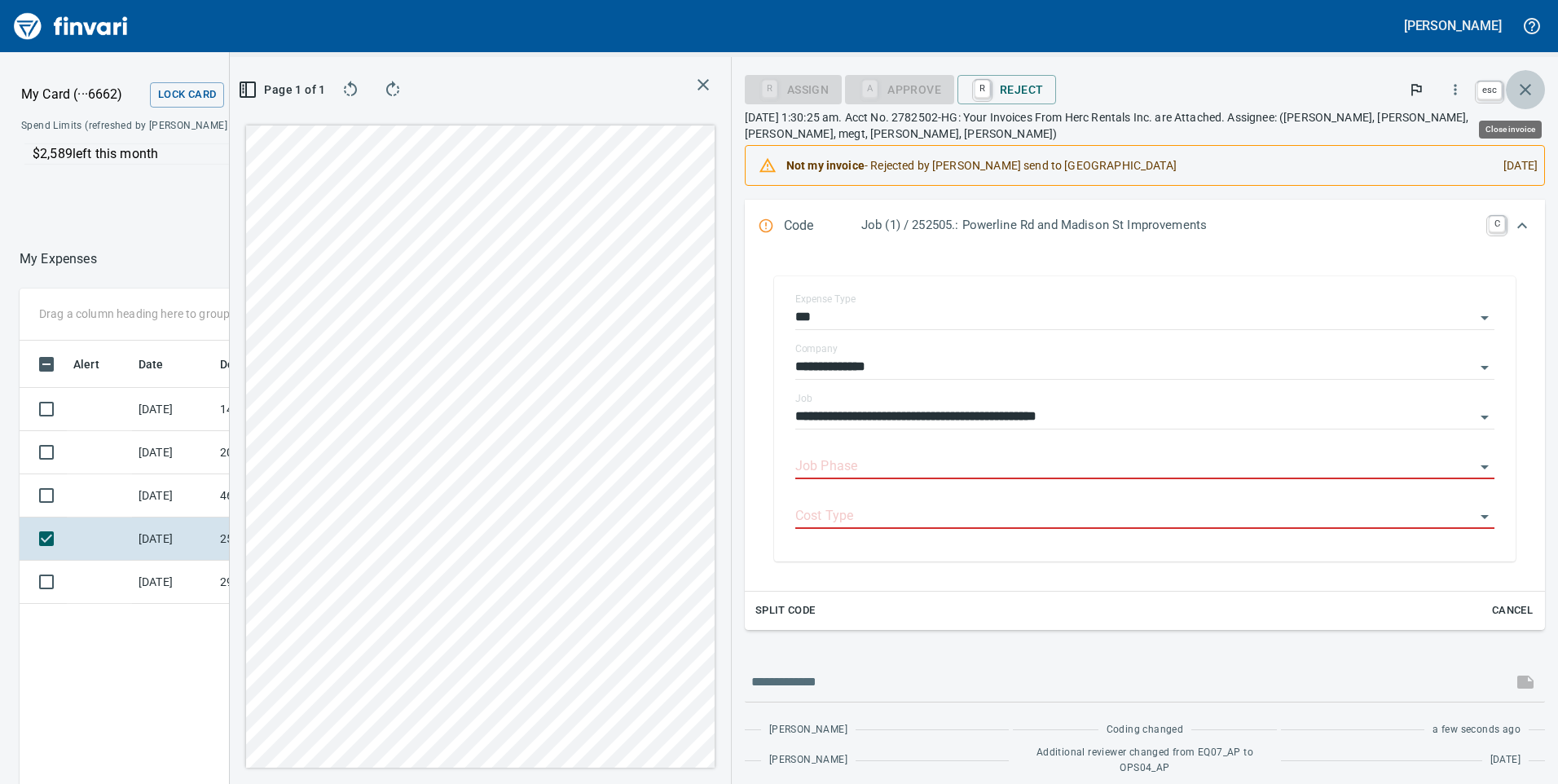
click at [1530, 82] on icon "button" at bounding box center [1525, 89] width 20 height 20
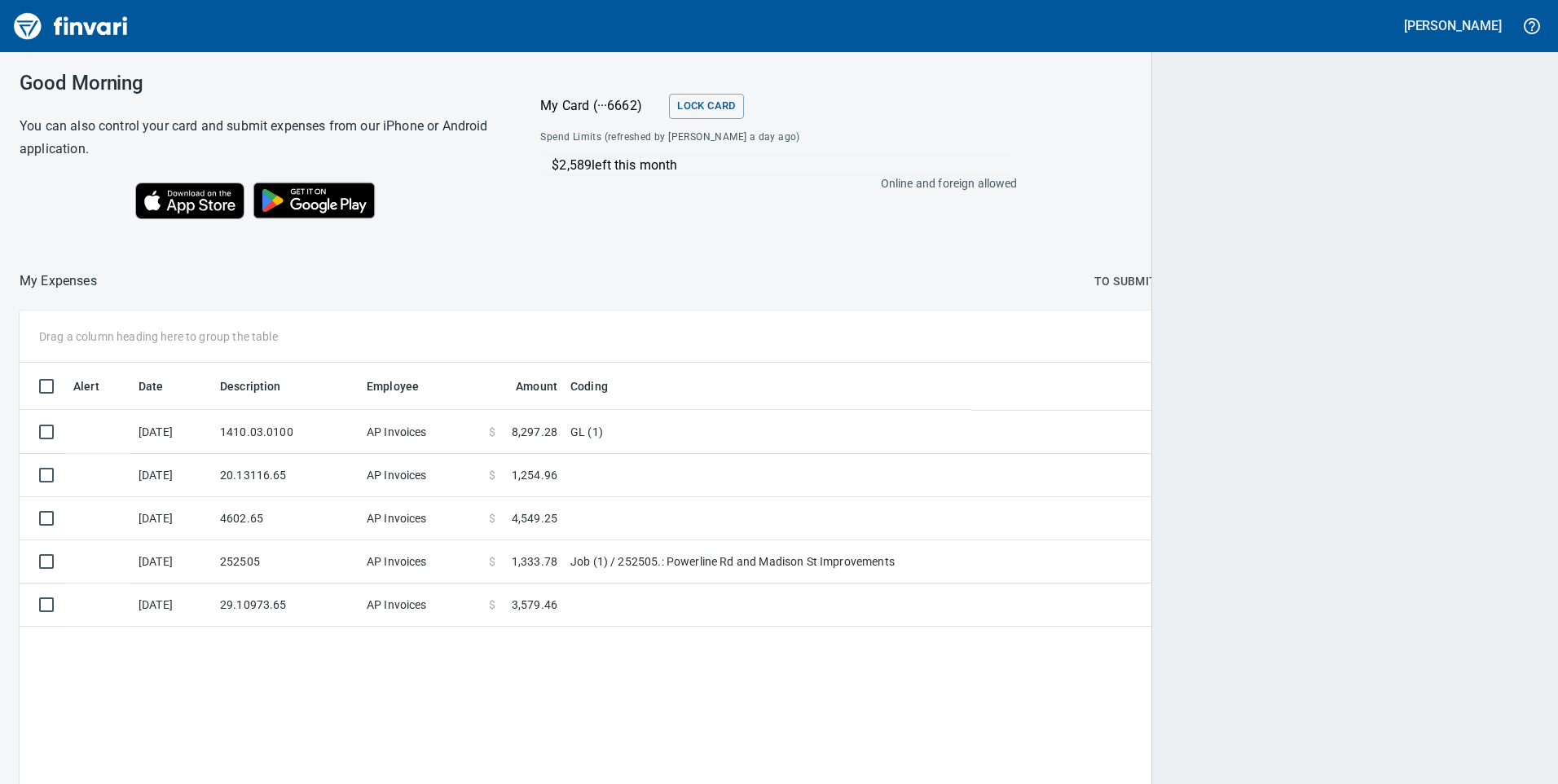
scroll to position [593, 1492]
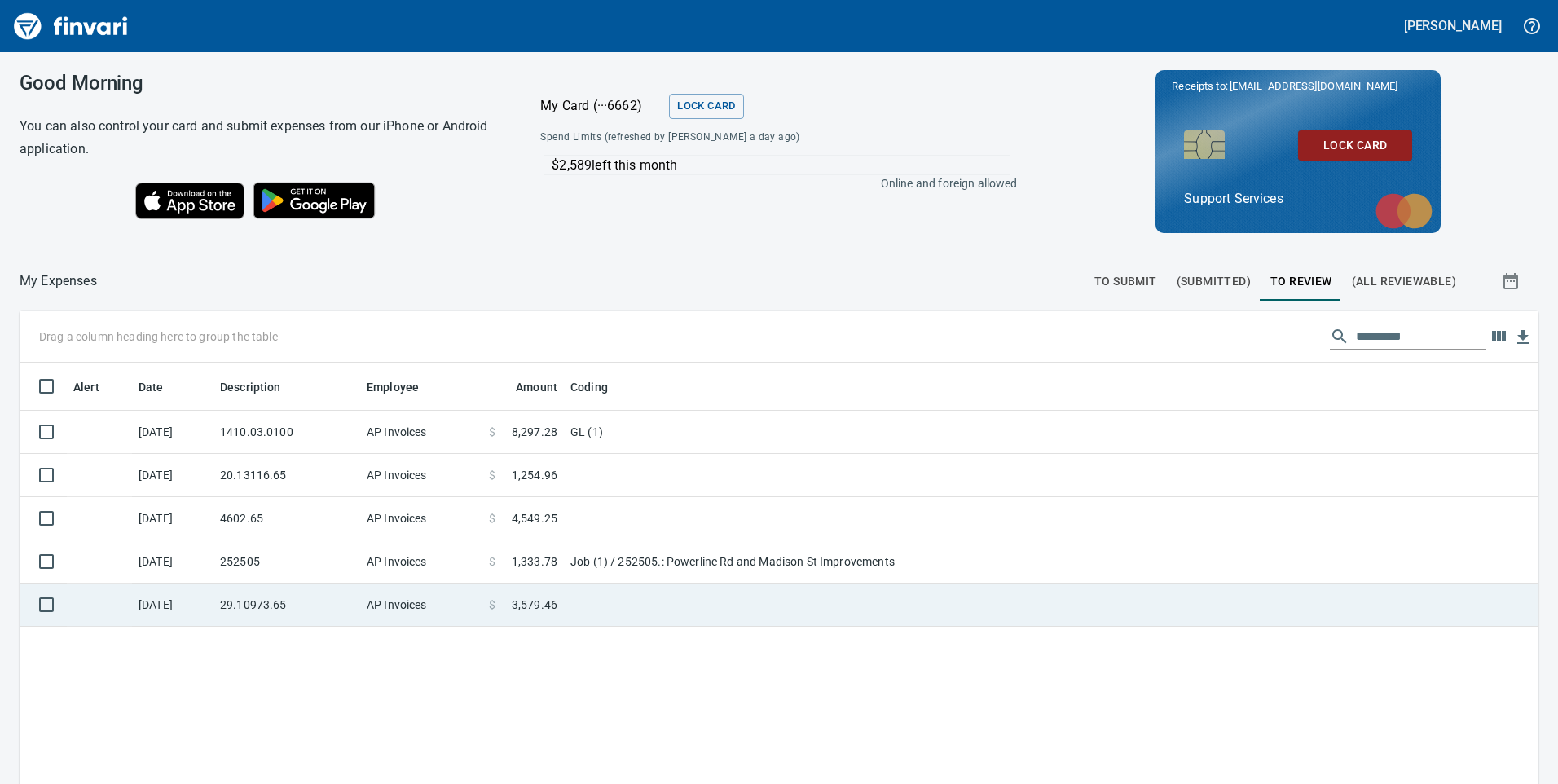
click at [251, 609] on td "29.10973.65" at bounding box center [286, 605] width 146 height 43
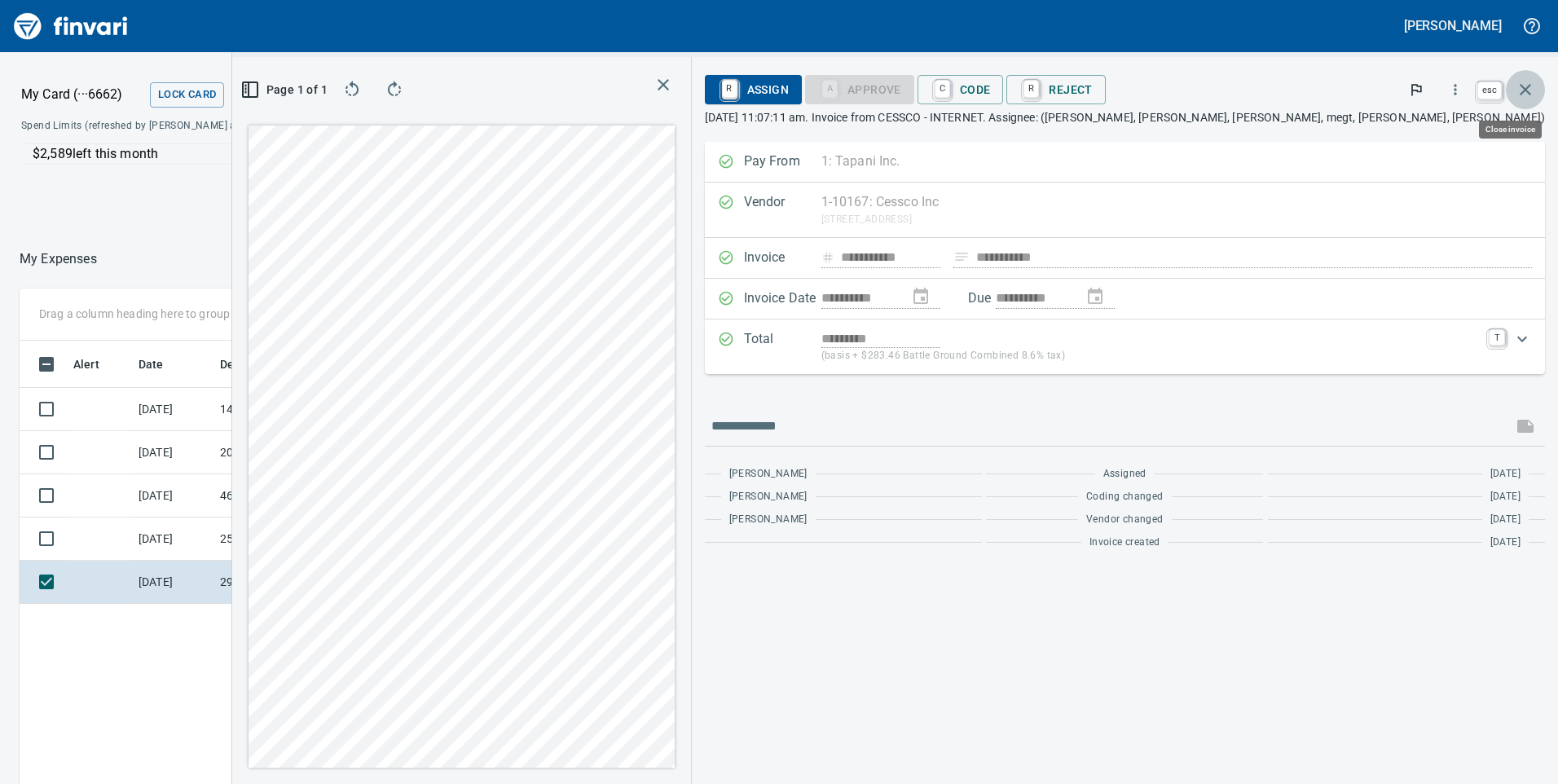
scroll to position [593, 1087]
click at [1525, 85] on icon "button" at bounding box center [1525, 89] width 20 height 20
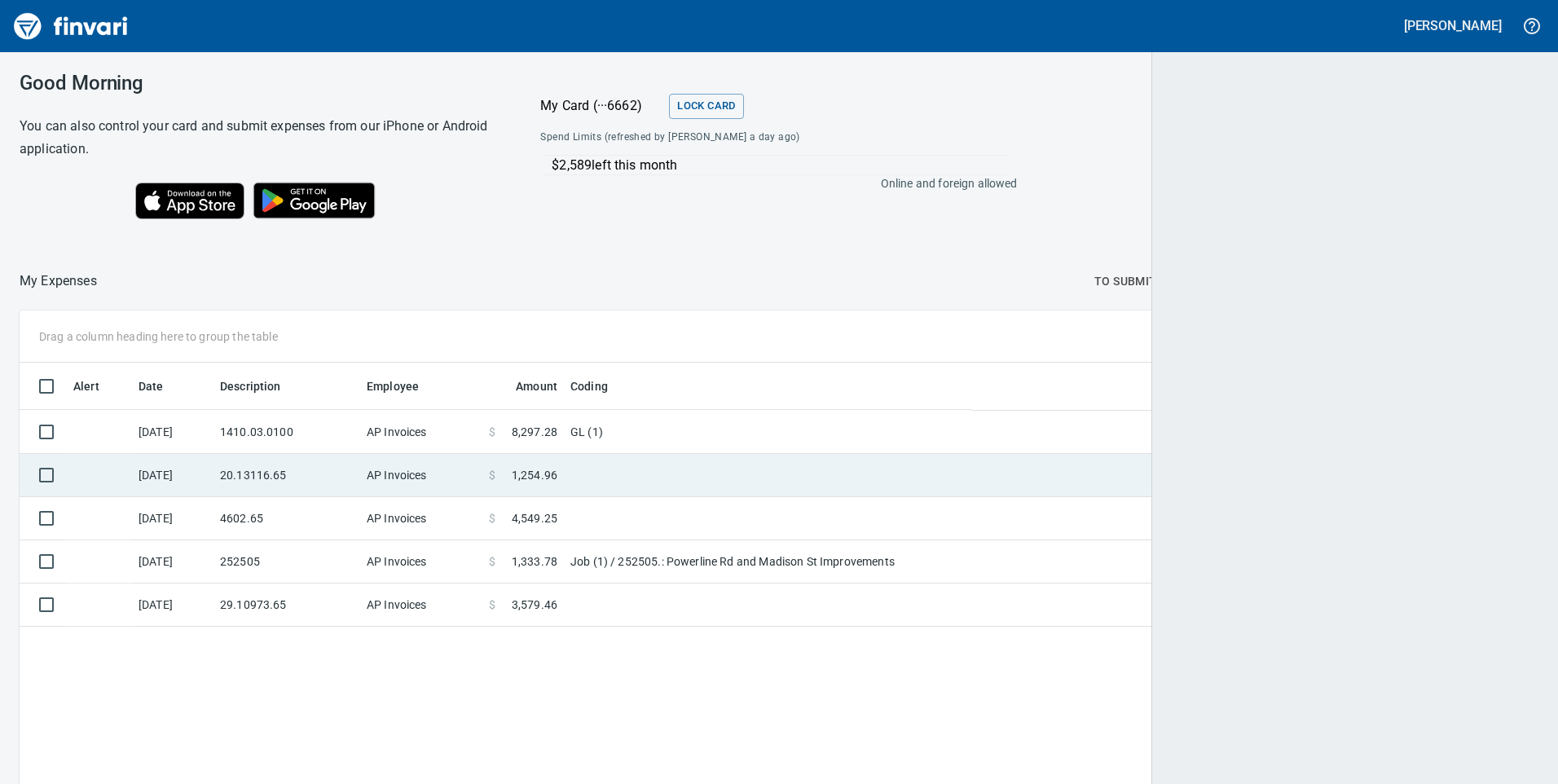
scroll to position [593, 1491]
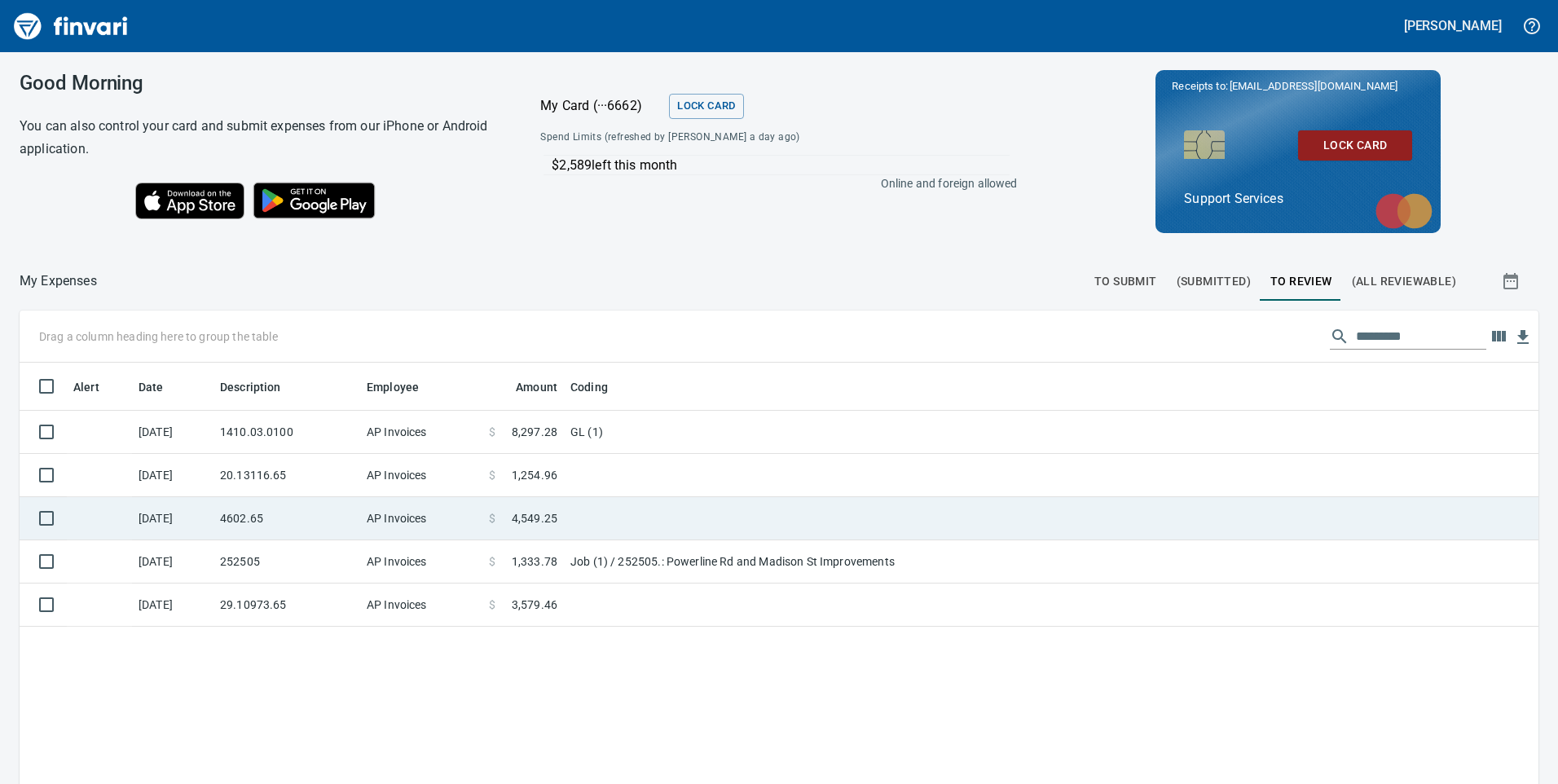
click at [285, 515] on td "4602.65" at bounding box center [286, 519] width 146 height 43
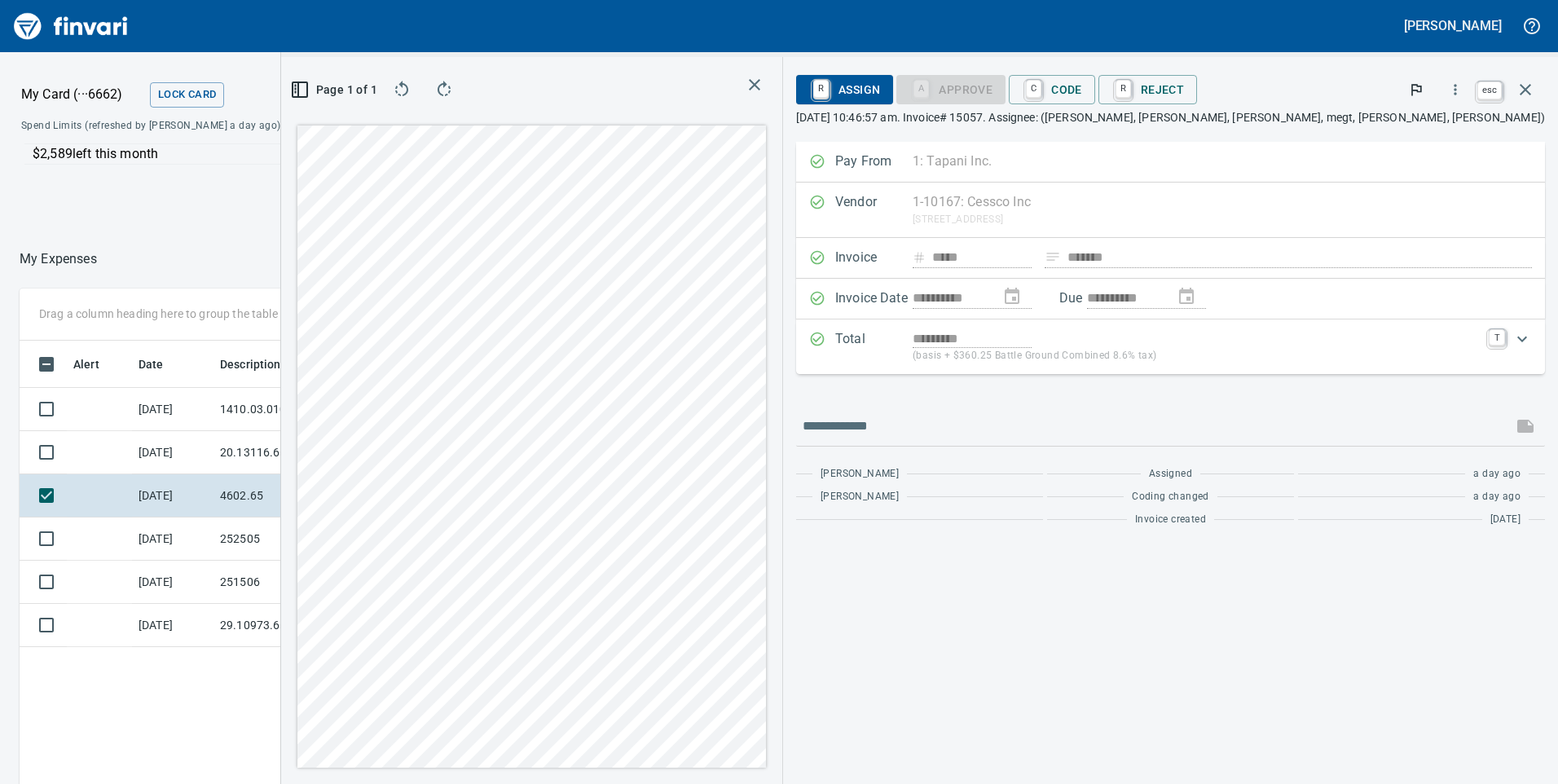
scroll to position [593, 1087]
click at [1520, 85] on icon "button" at bounding box center [1525, 89] width 20 height 20
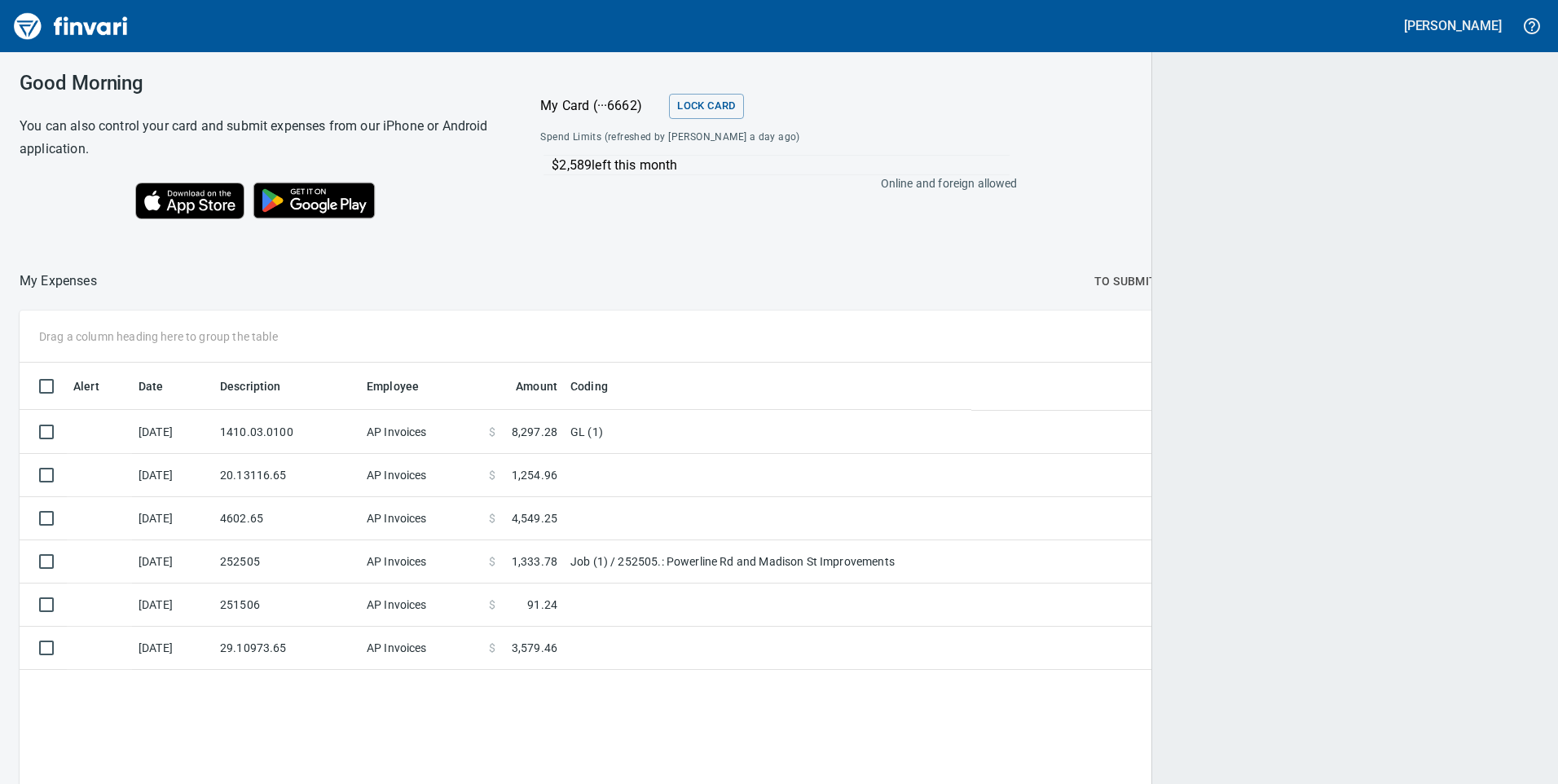
scroll to position [593, 1491]
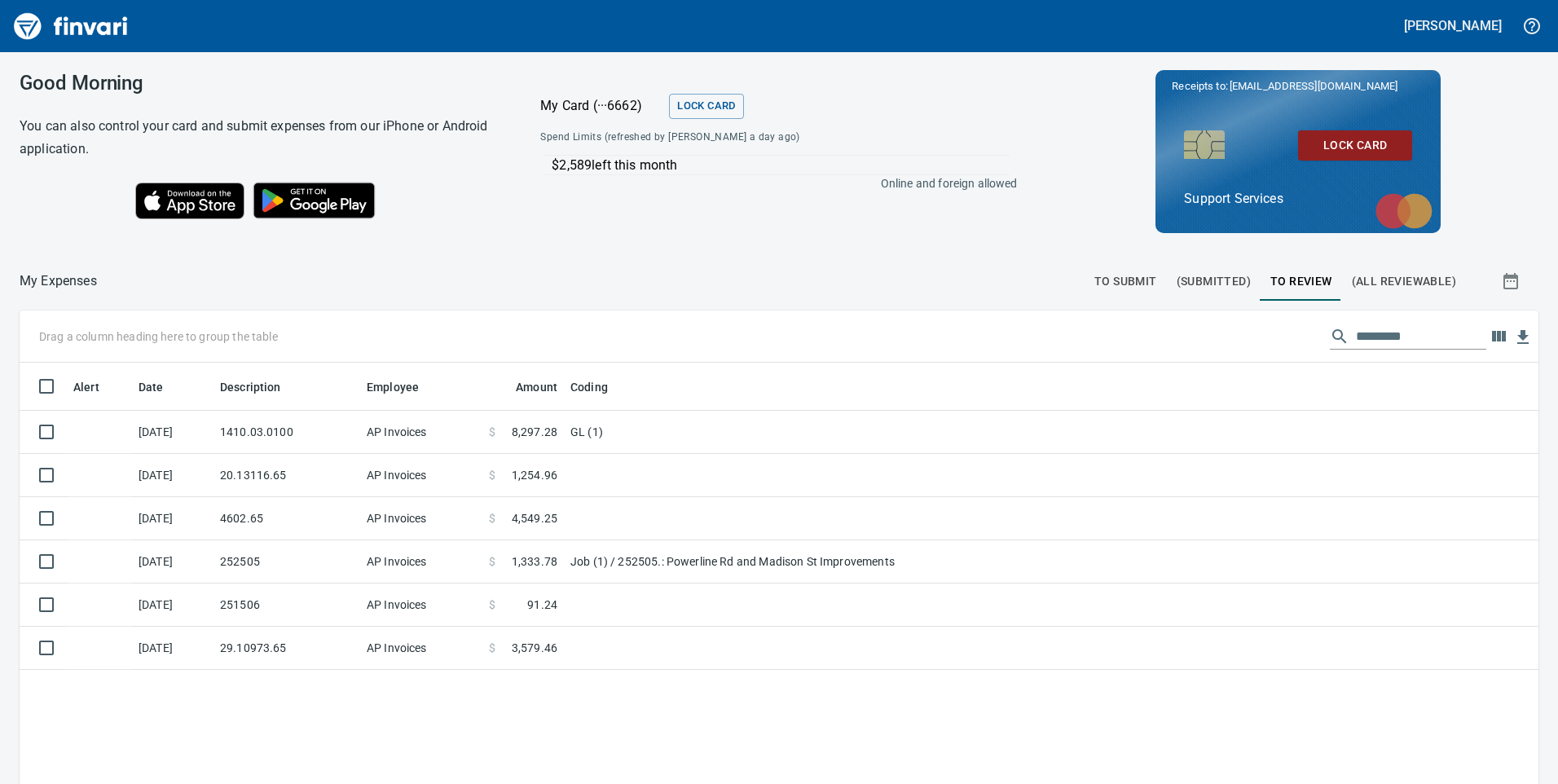
click at [1110, 270] on button "To Submit" at bounding box center [1126, 281] width 82 height 39
